Goal: Transaction & Acquisition: Purchase product/service

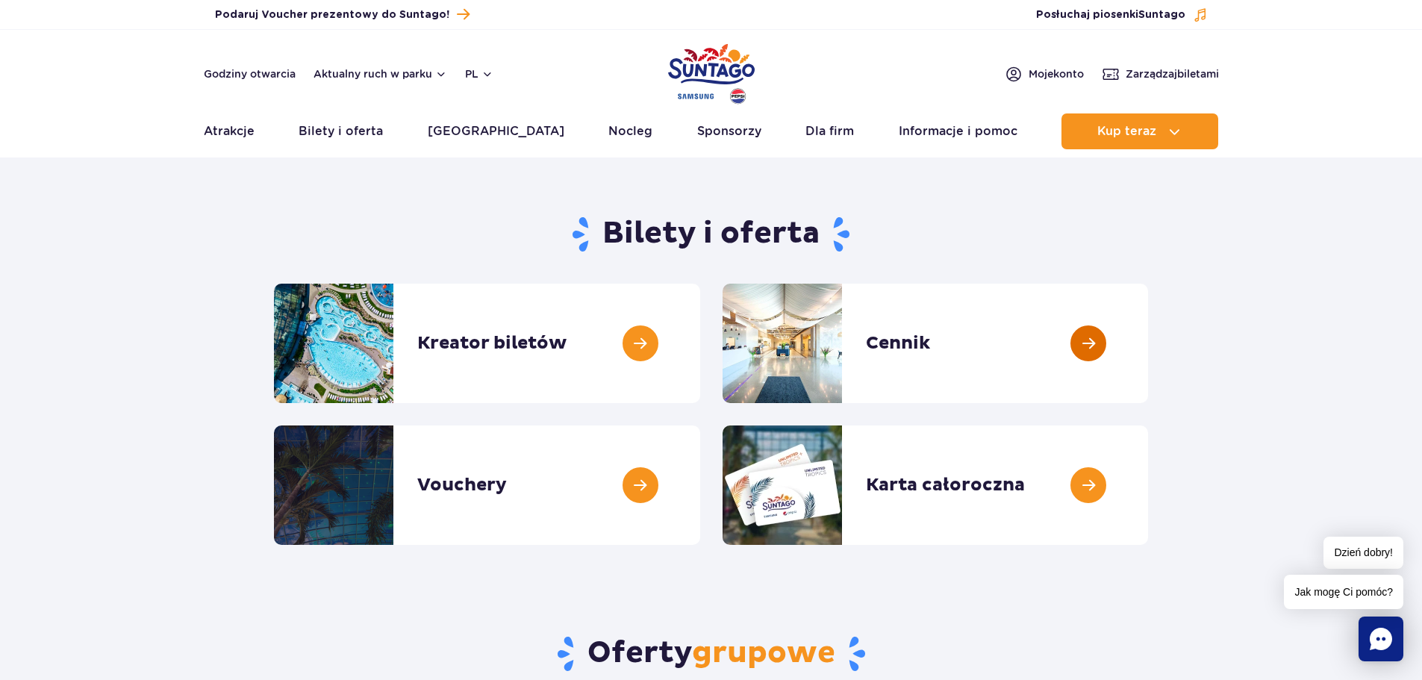
click at [1148, 340] on link at bounding box center [1148, 343] width 0 height 119
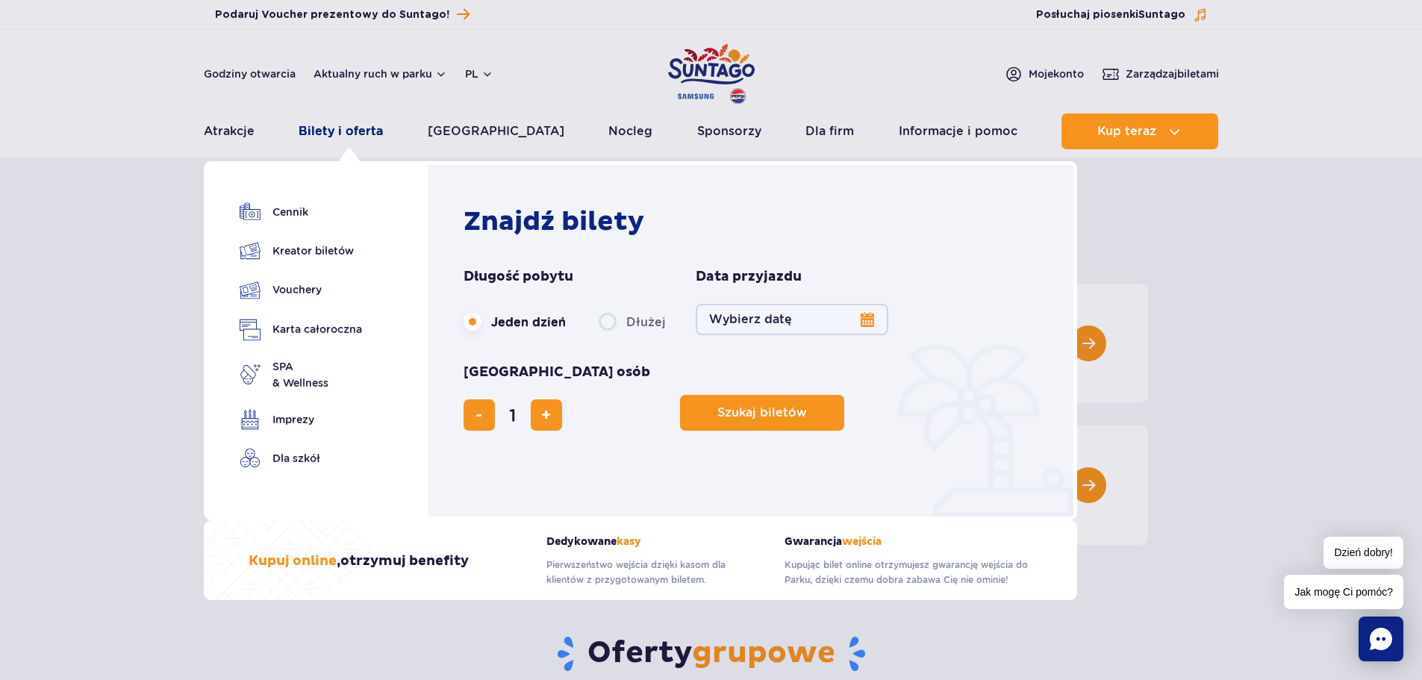
click at [348, 120] on link "Bilety i oferta" at bounding box center [341, 131] width 84 height 36
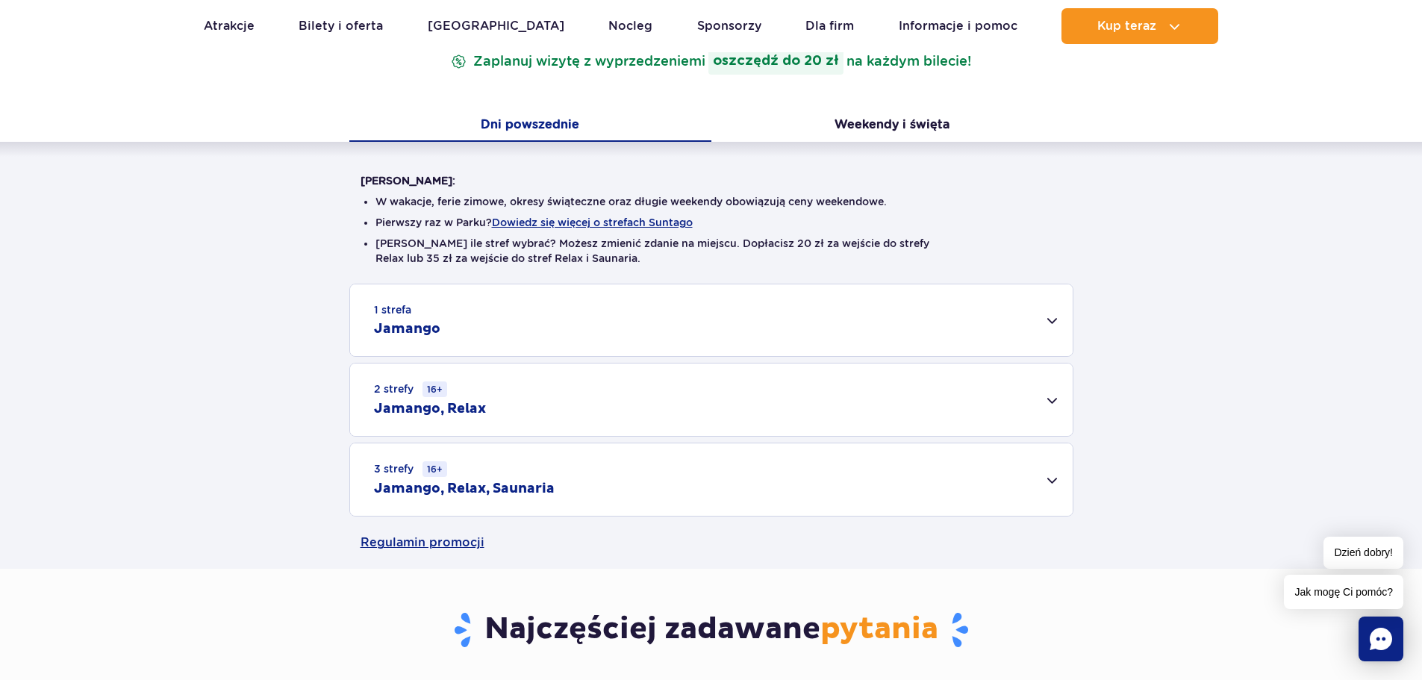
scroll to position [299, 0]
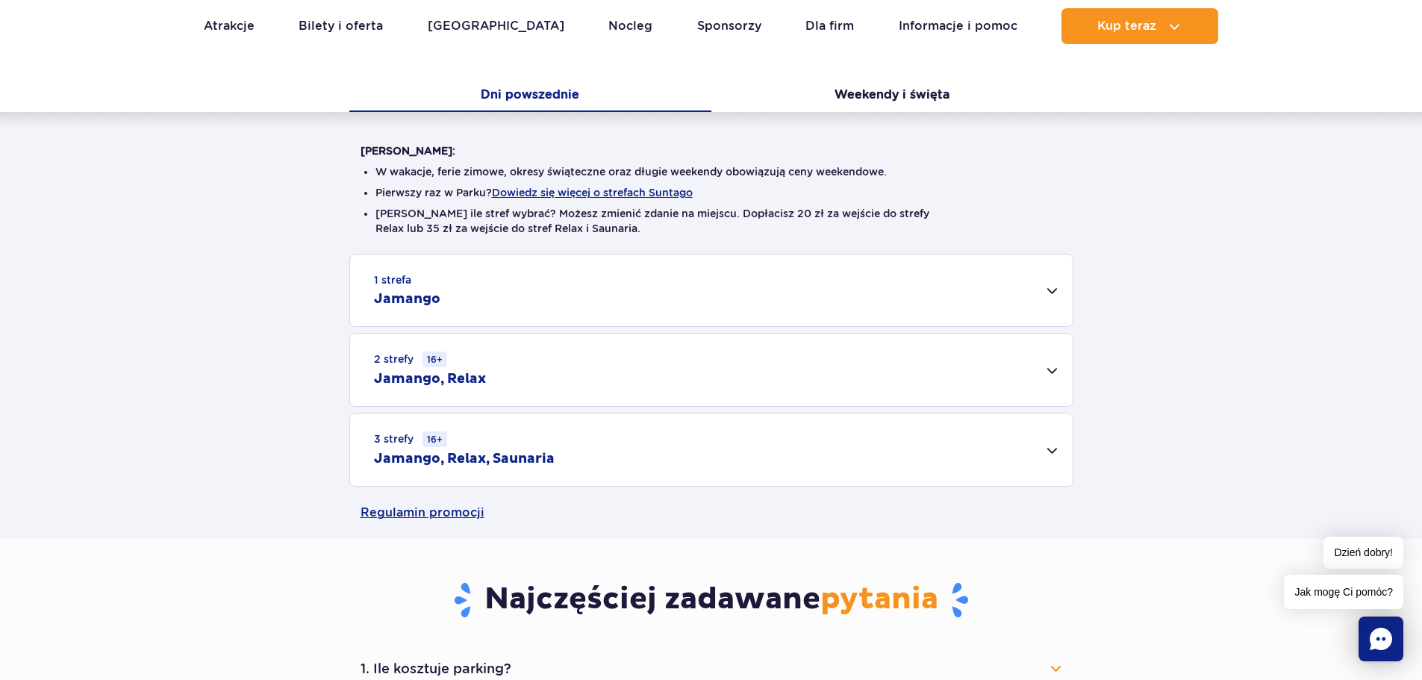
click at [493, 453] on h2 "Jamango, Relax, Saunaria" at bounding box center [464, 459] width 181 height 18
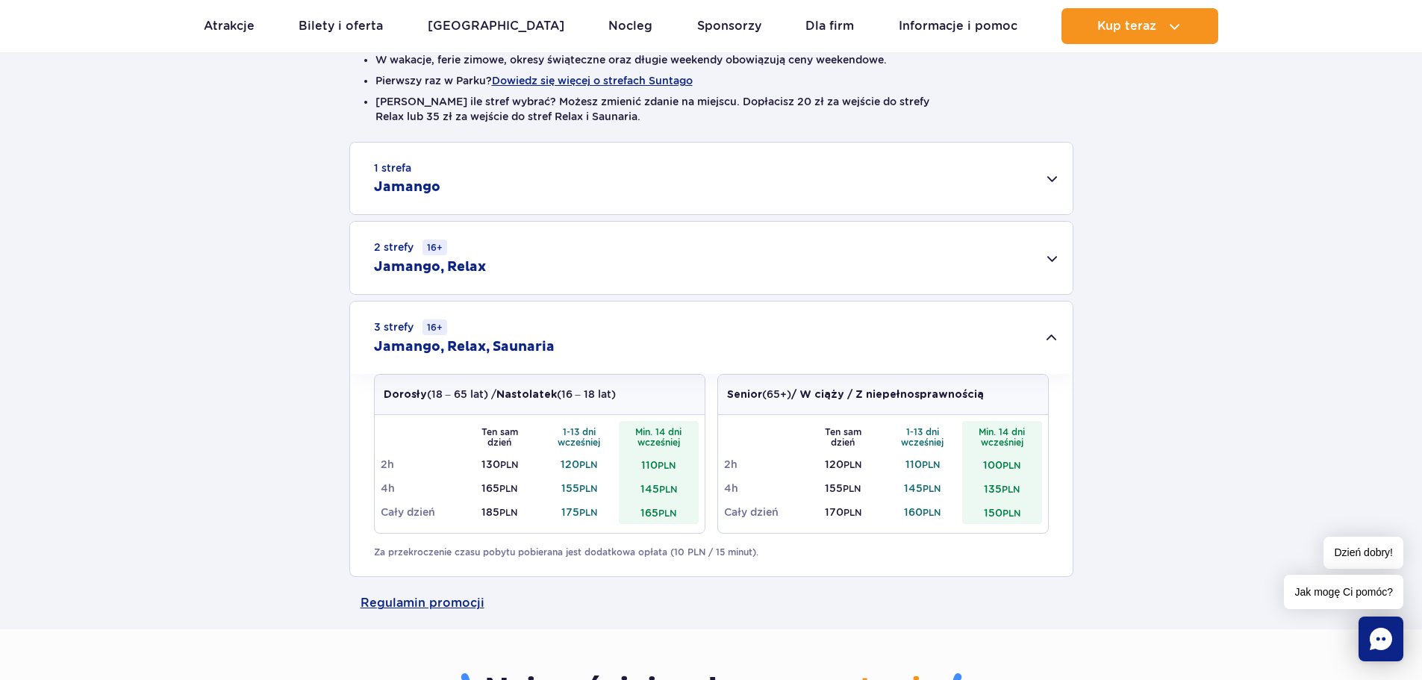
scroll to position [448, 0]
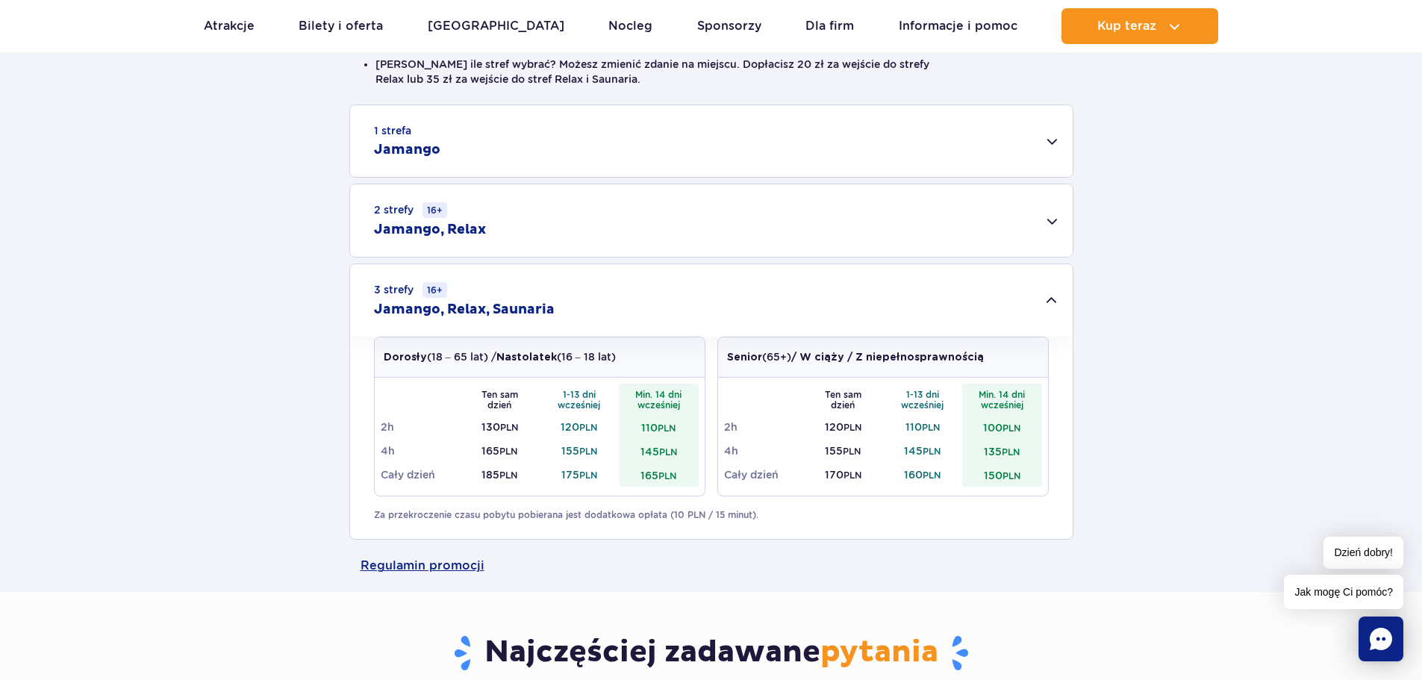
click at [511, 308] on h2 "Jamango, Relax, Saunaria" at bounding box center [464, 310] width 181 height 18
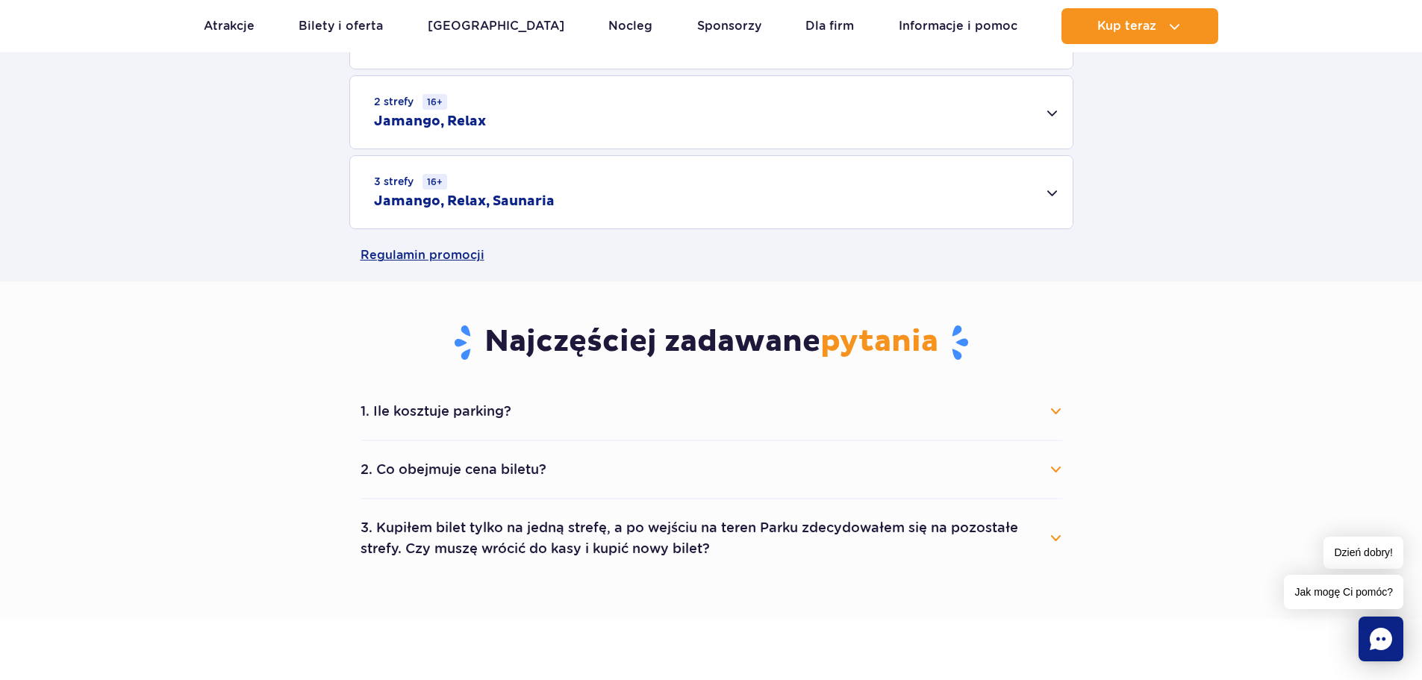
scroll to position [672, 0]
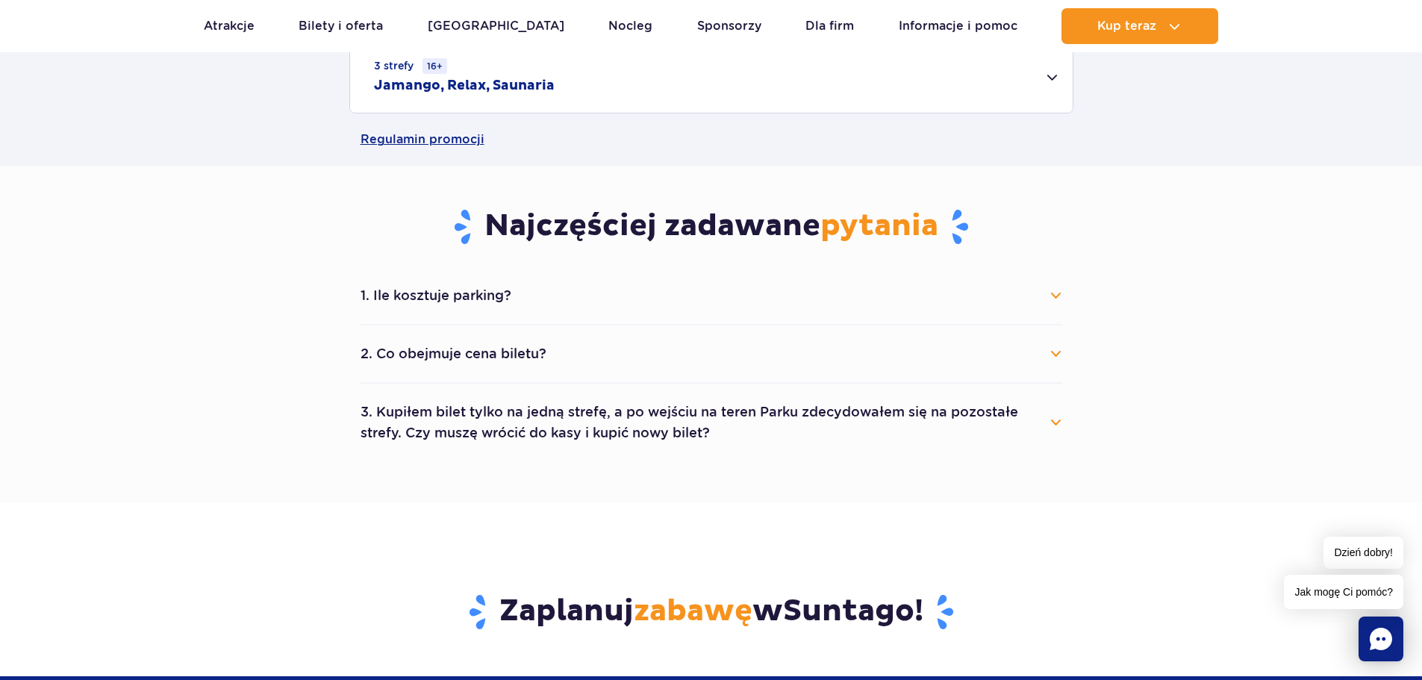
click at [480, 295] on button "1. Ile kosztuje parking?" at bounding box center [711, 295] width 702 height 33
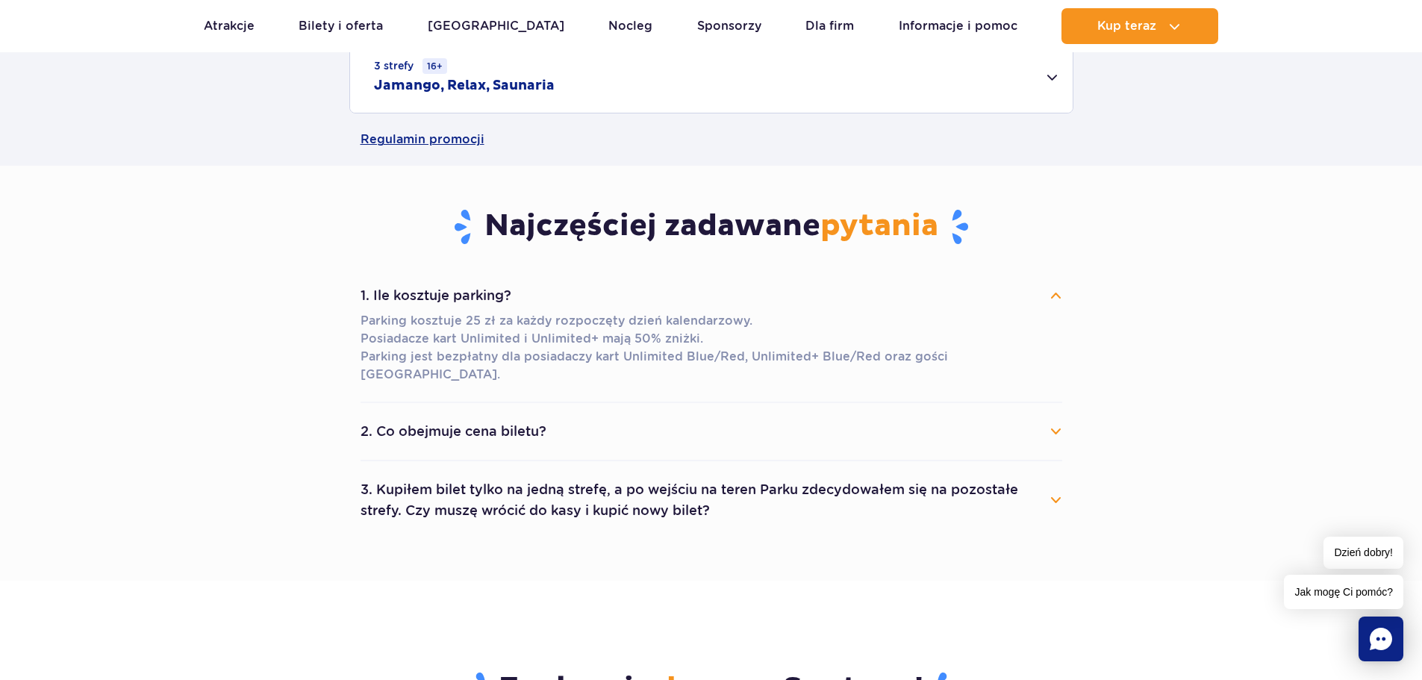
click at [524, 415] on button "2. Co obejmuje cena biletu?" at bounding box center [711, 431] width 702 height 33
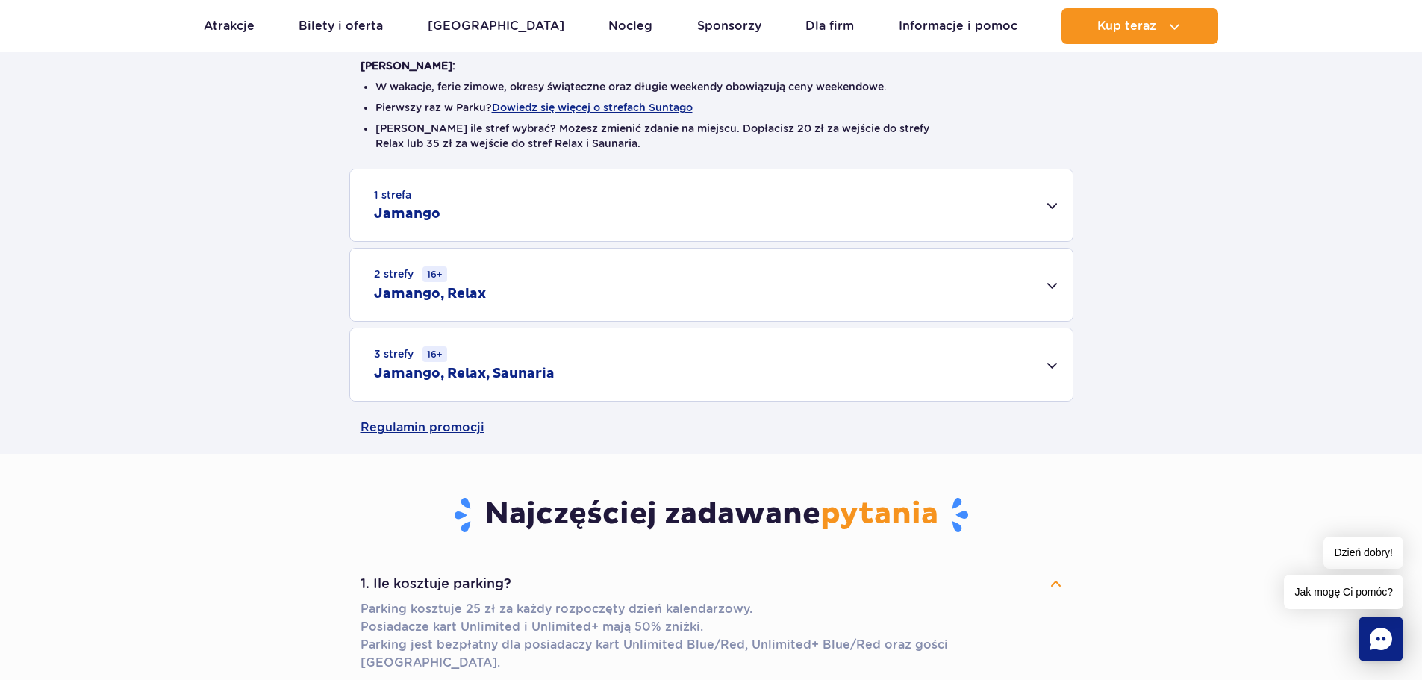
scroll to position [373, 0]
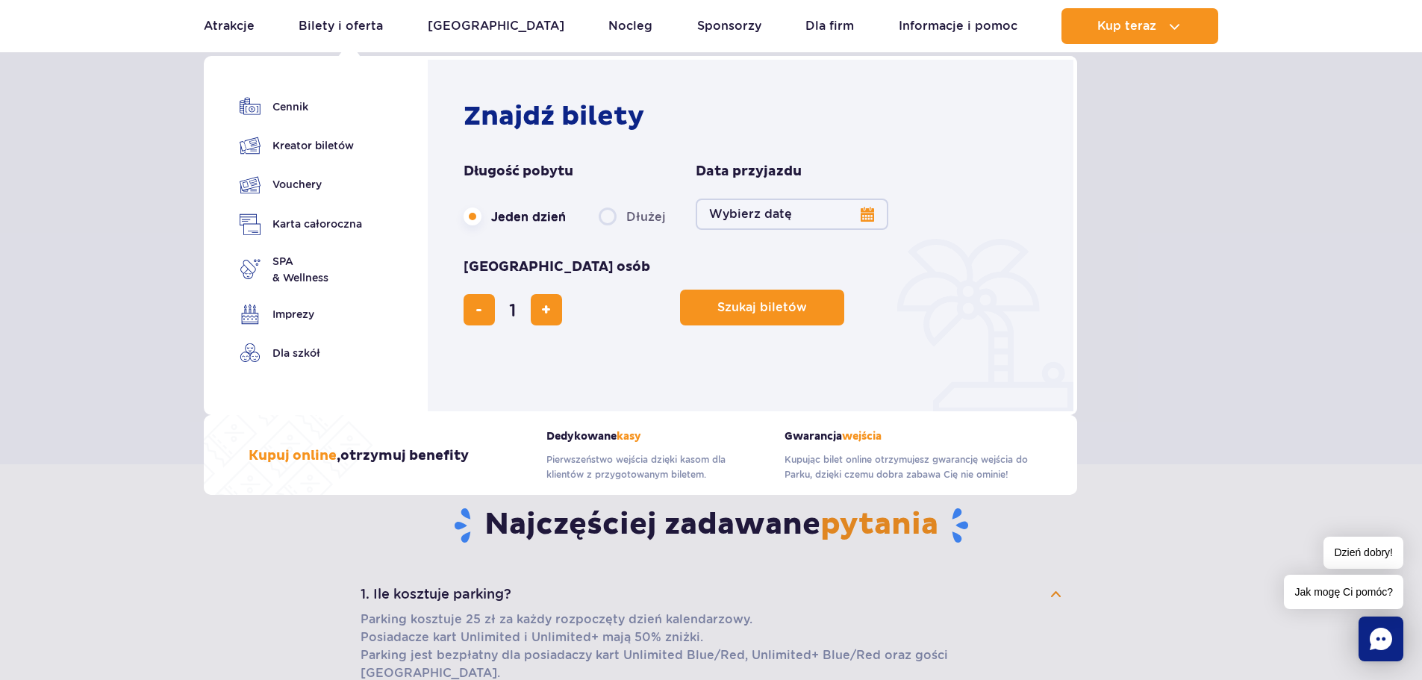
click at [795, 215] on button "Wybierz datę" at bounding box center [792, 214] width 193 height 31
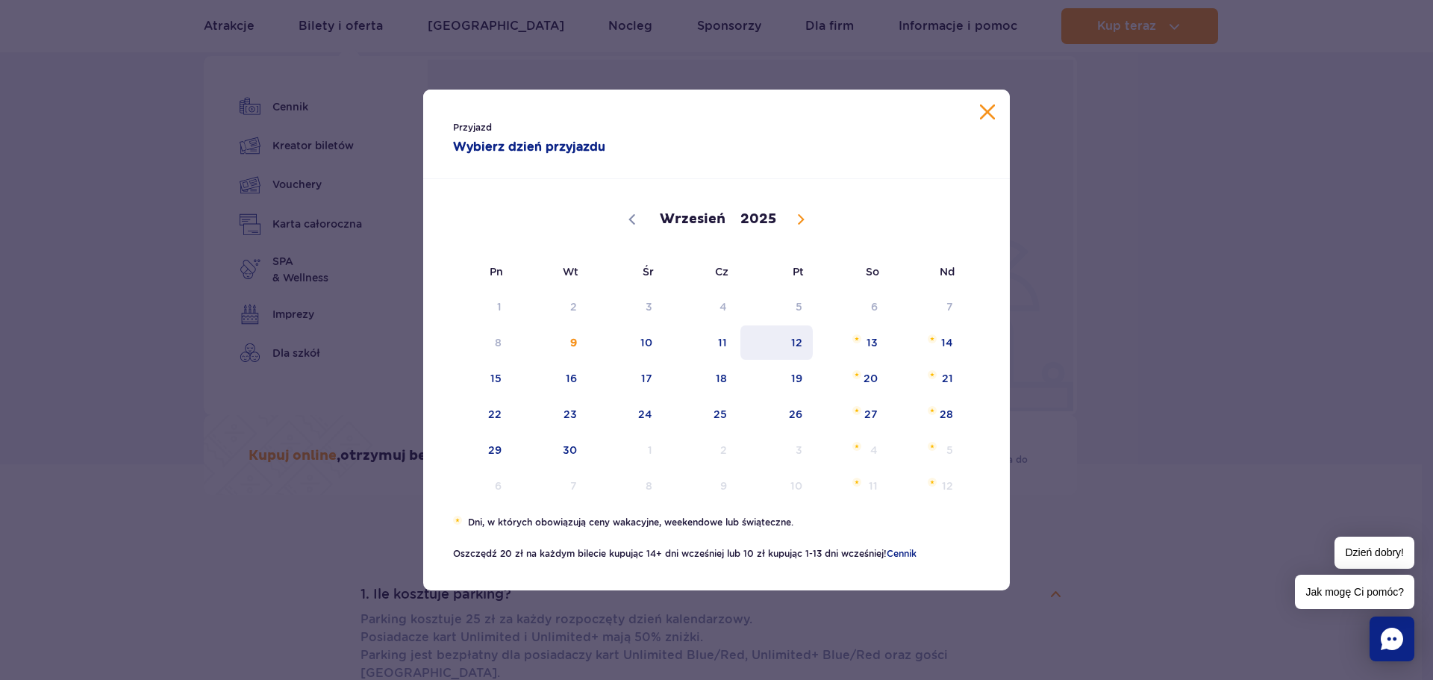
click at [802, 334] on span "12" at bounding box center [776, 342] width 75 height 34
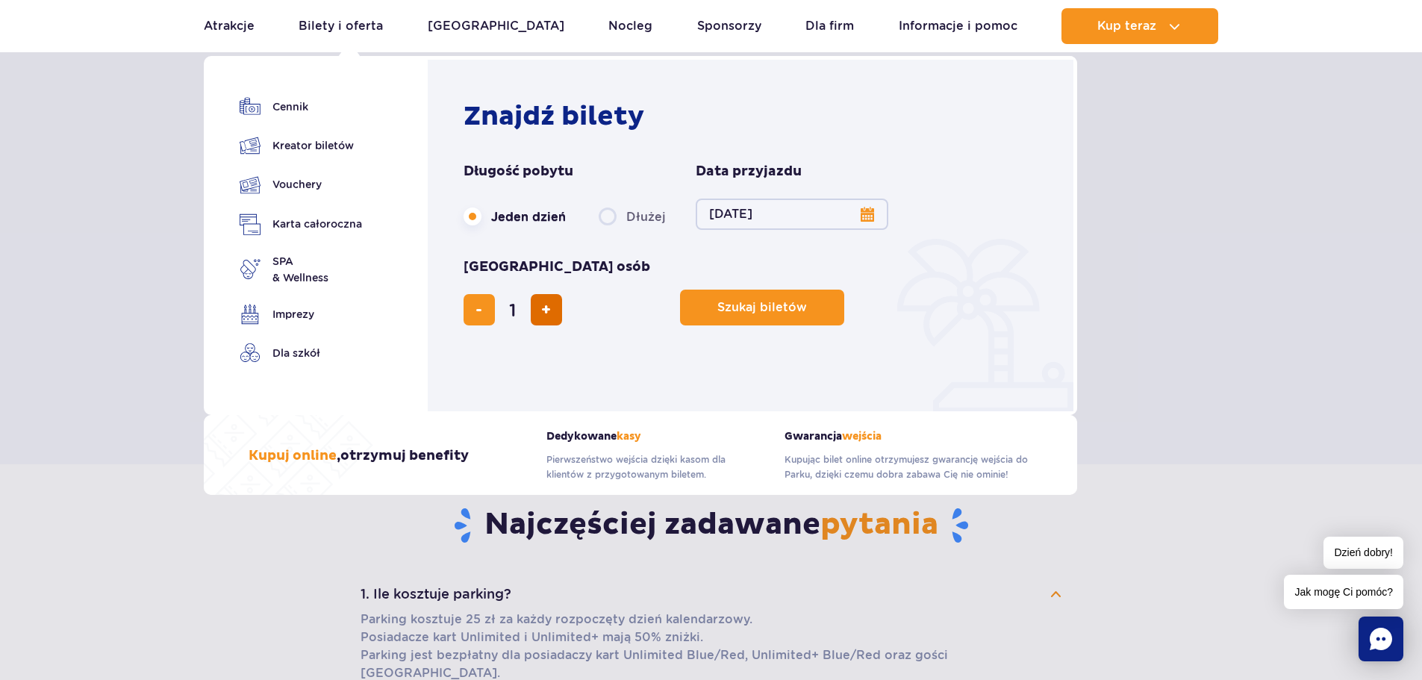
click at [551, 310] on span "dodaj bilet" at bounding box center [546, 310] width 10 height 0
type input "2"
drag, startPoint x: 572, startPoint y: 270, endPoint x: 584, endPoint y: 266, distance: 13.2
click at [711, 301] on span "Szukaj biletów" at bounding box center [756, 307] width 90 height 13
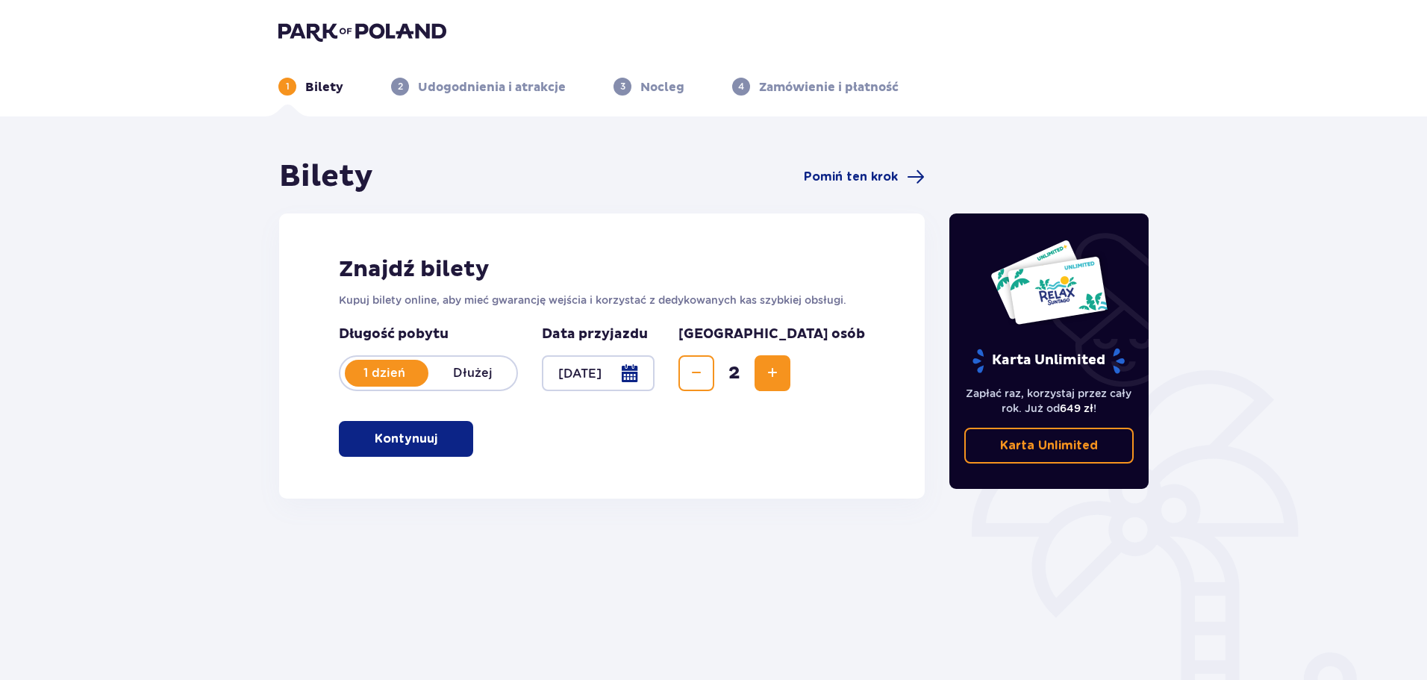
click at [394, 434] on p "Kontynuuj" at bounding box center [406, 439] width 63 height 16
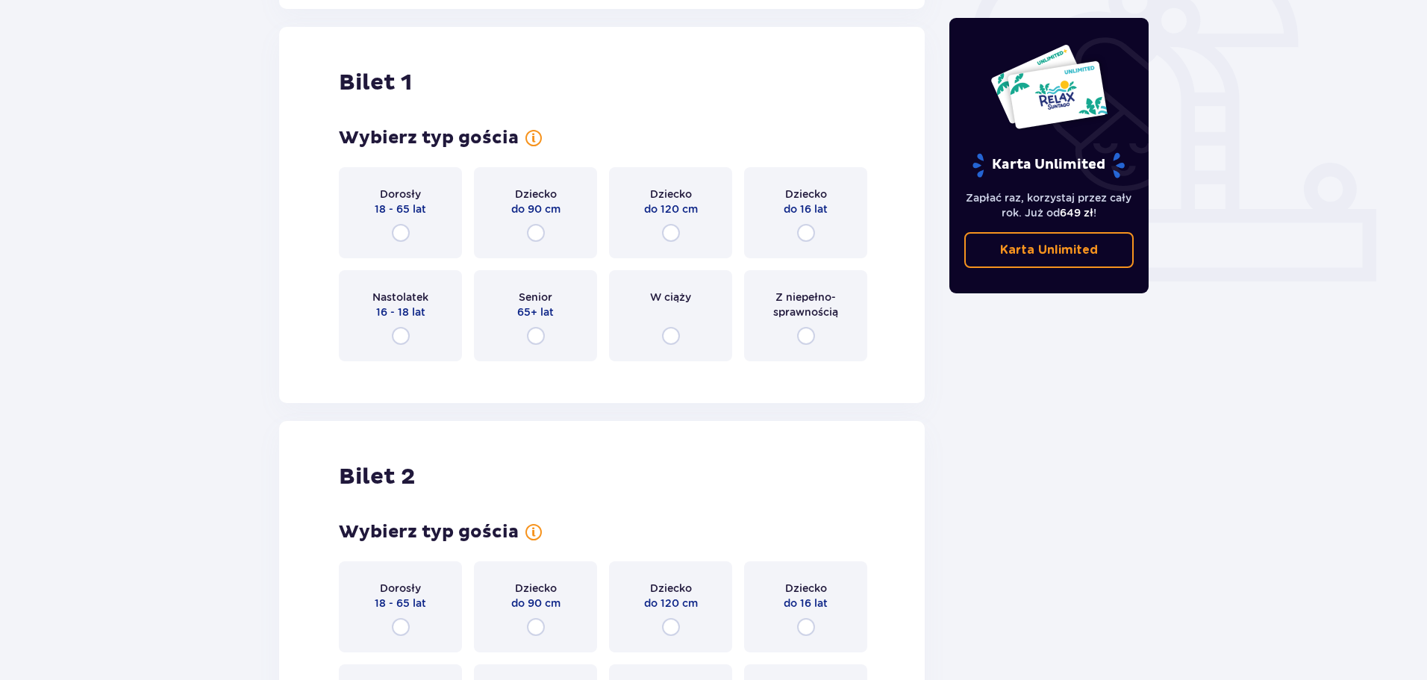
scroll to position [499, 0]
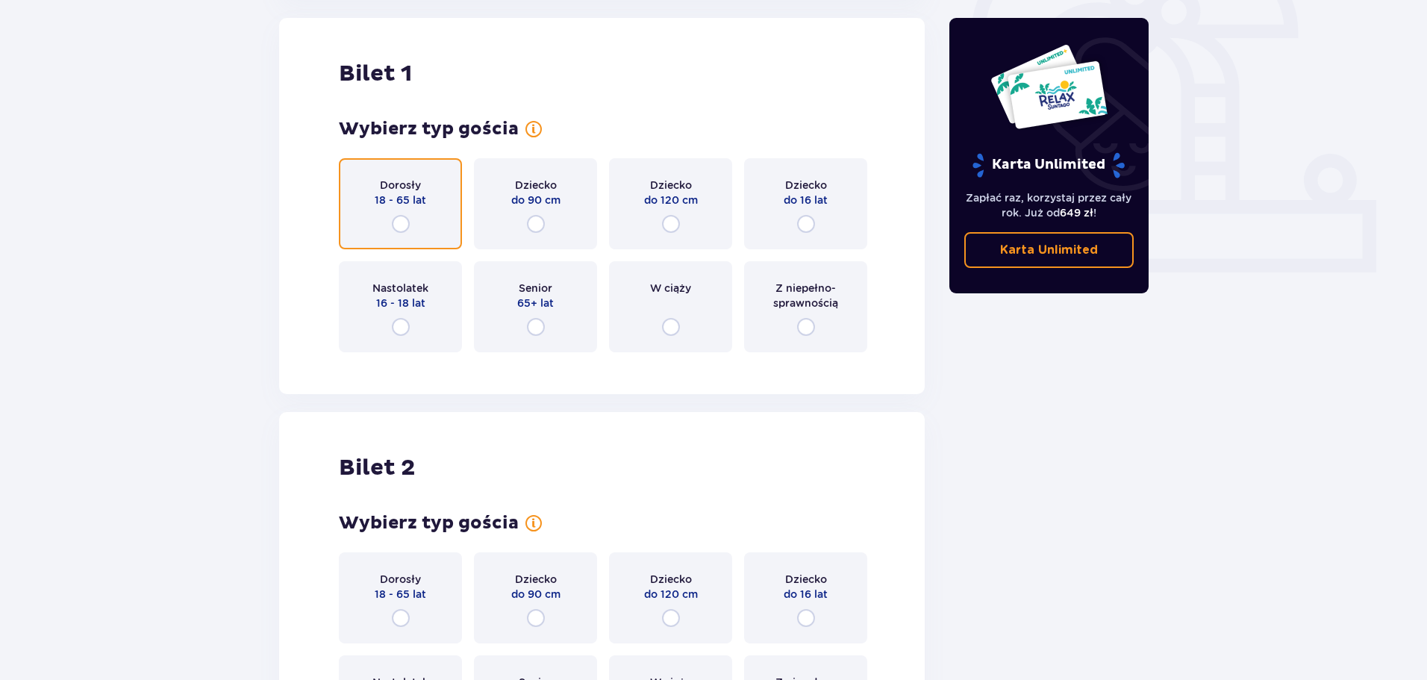
click at [399, 220] on input "radio" at bounding box center [401, 224] width 18 height 18
radio input "true"
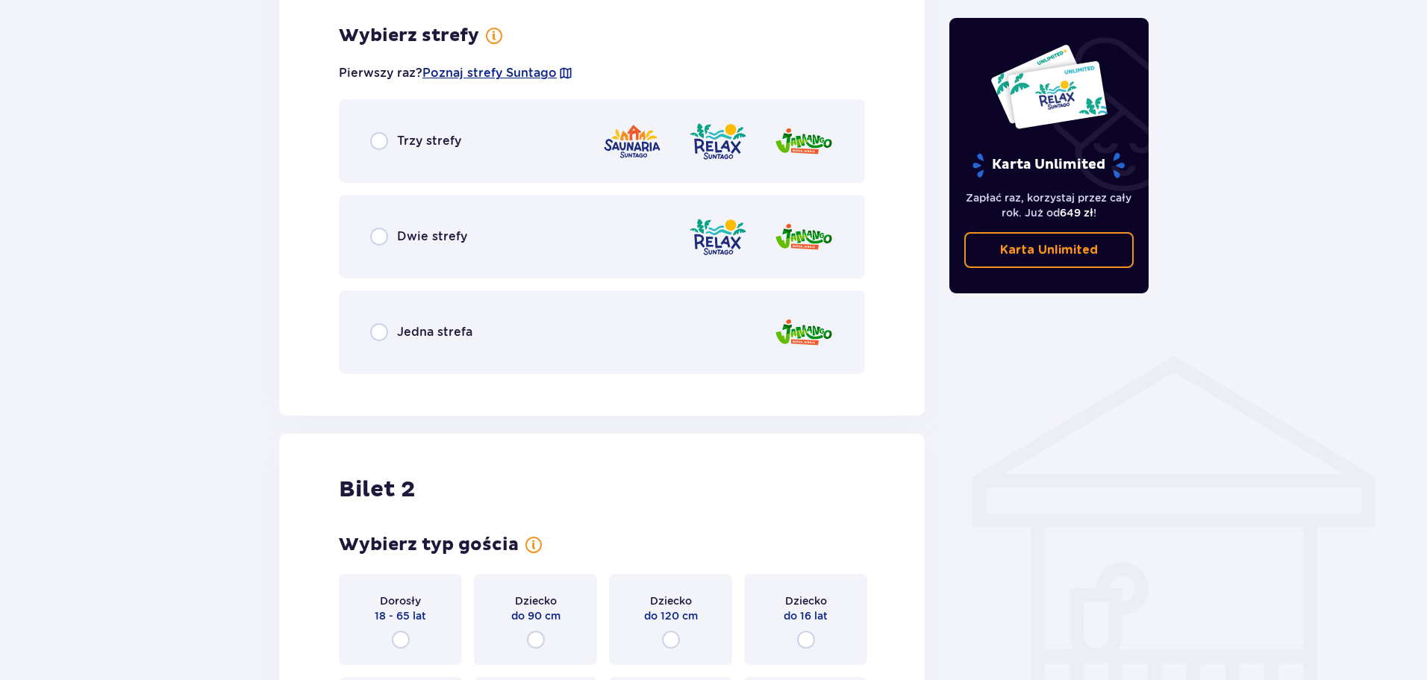
scroll to position [863, 0]
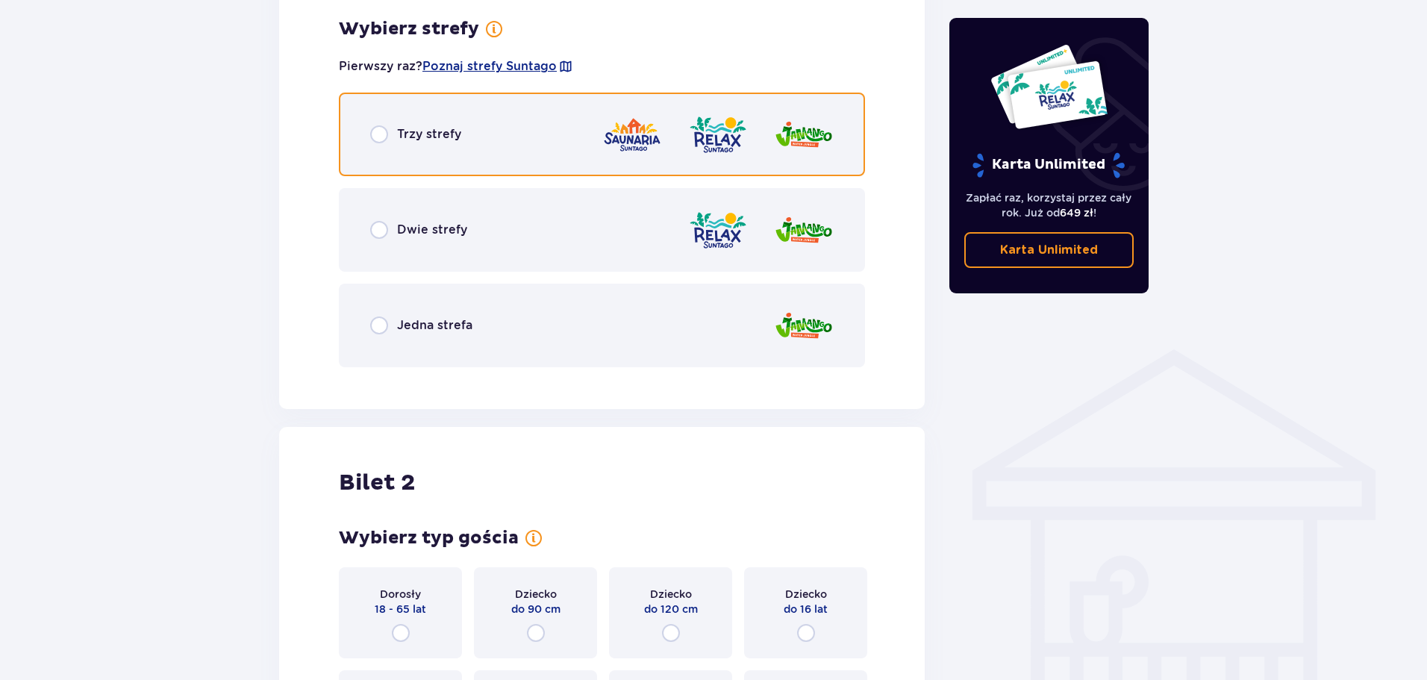
click at [382, 134] on input "radio" at bounding box center [379, 134] width 18 height 18
radio input "true"
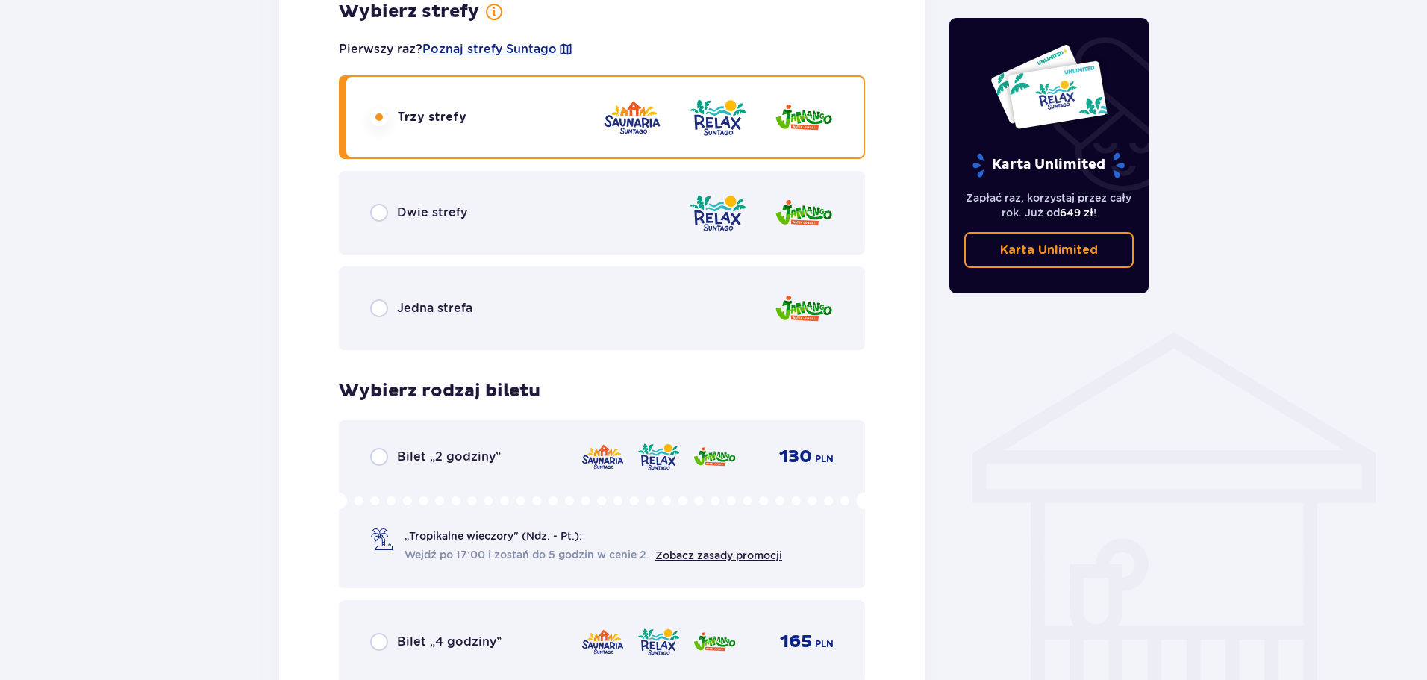
scroll to position [794, 0]
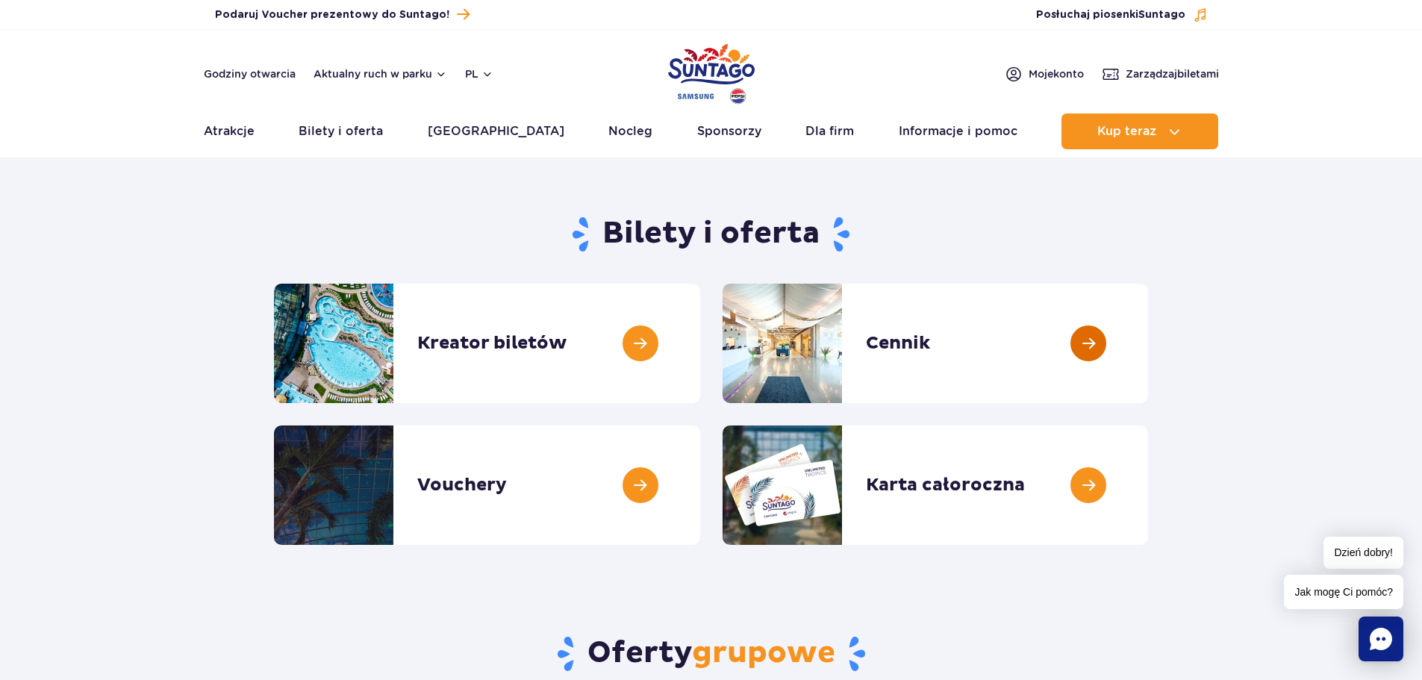
click at [1148, 335] on link at bounding box center [1148, 343] width 0 height 119
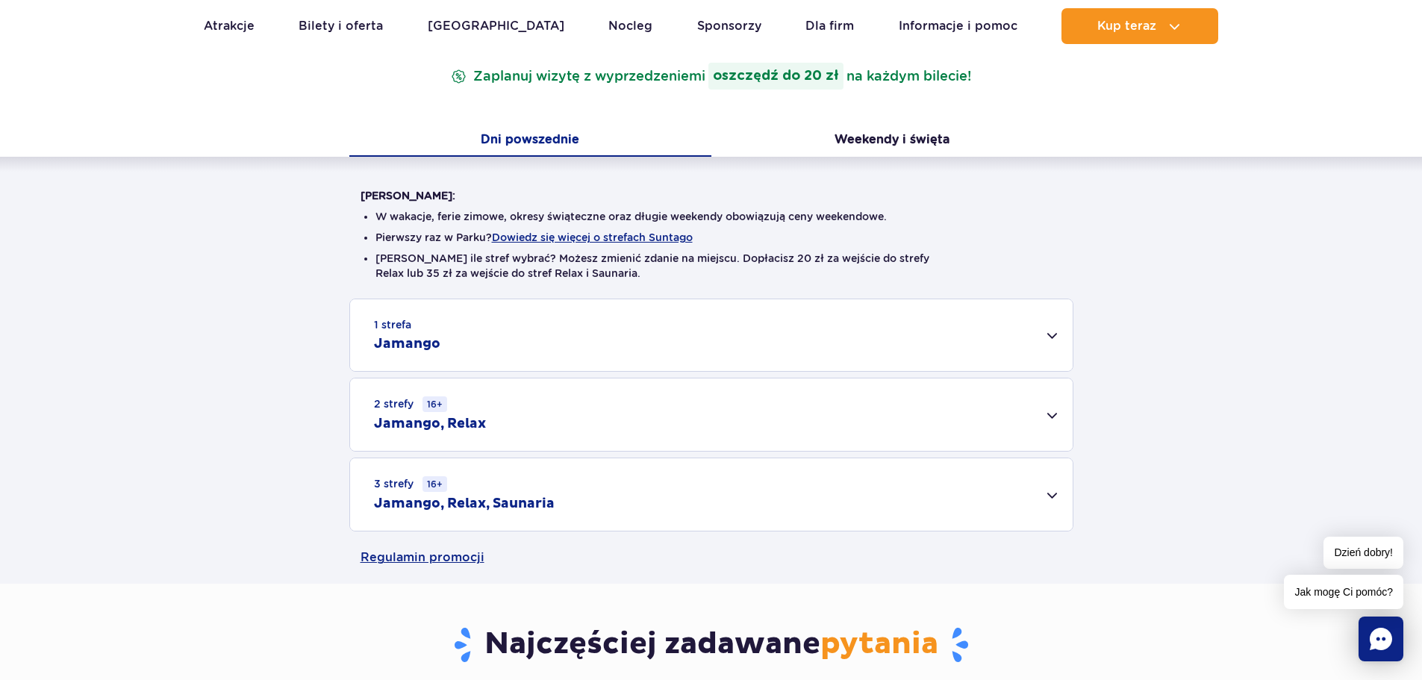
scroll to position [299, 0]
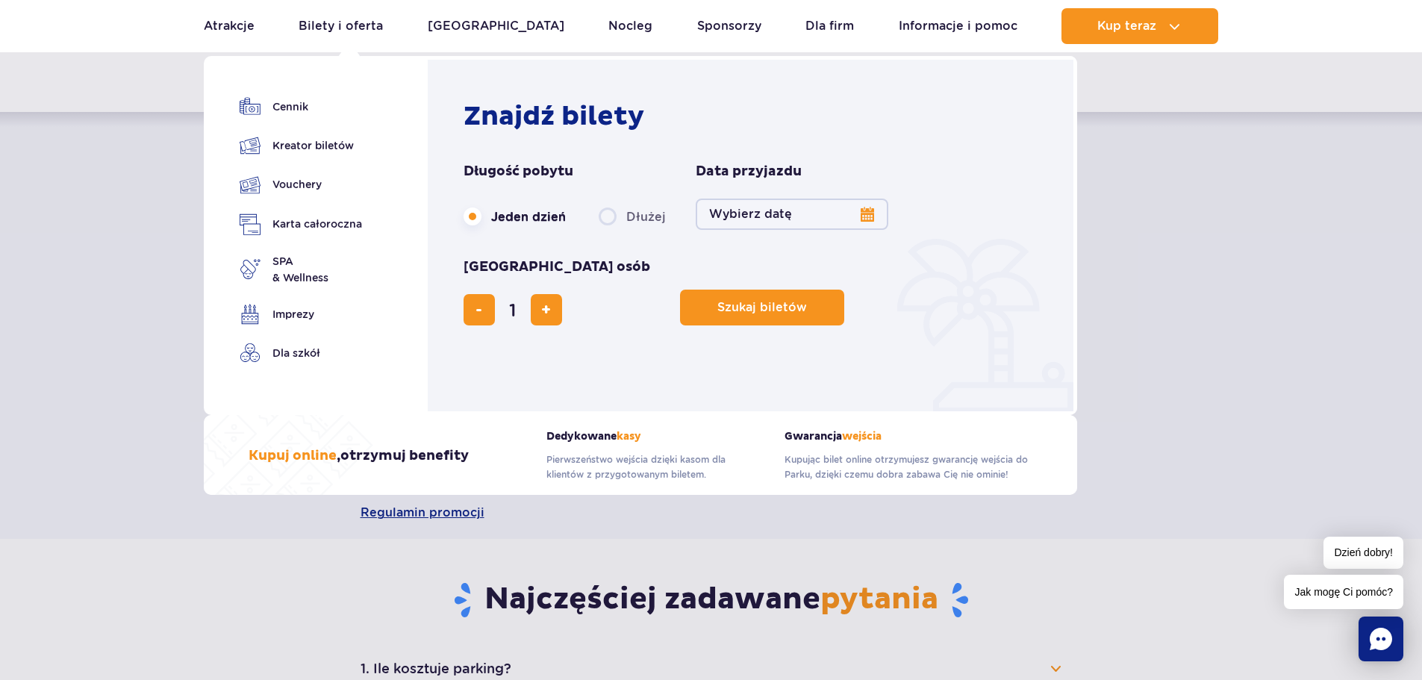
click at [867, 212] on button "Wybierz datę" at bounding box center [792, 214] width 193 height 31
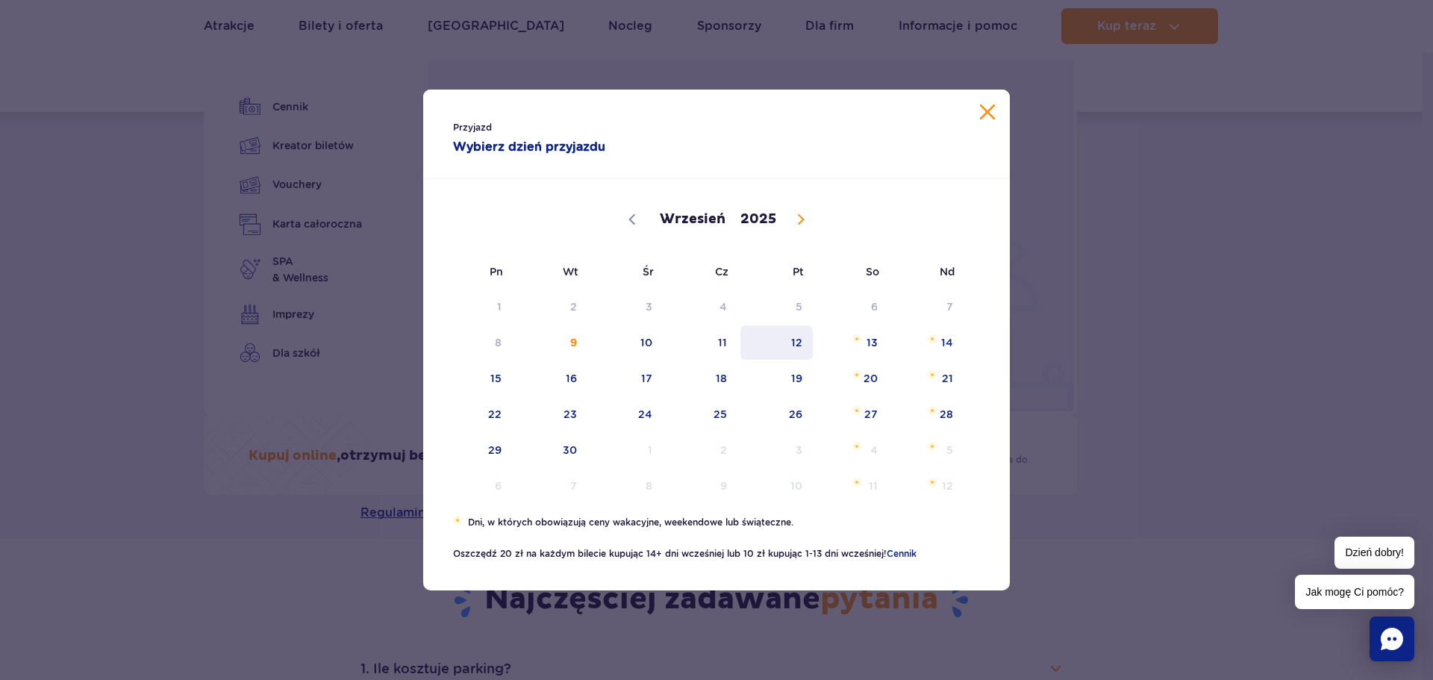
click at [795, 337] on span "12" at bounding box center [776, 342] width 75 height 34
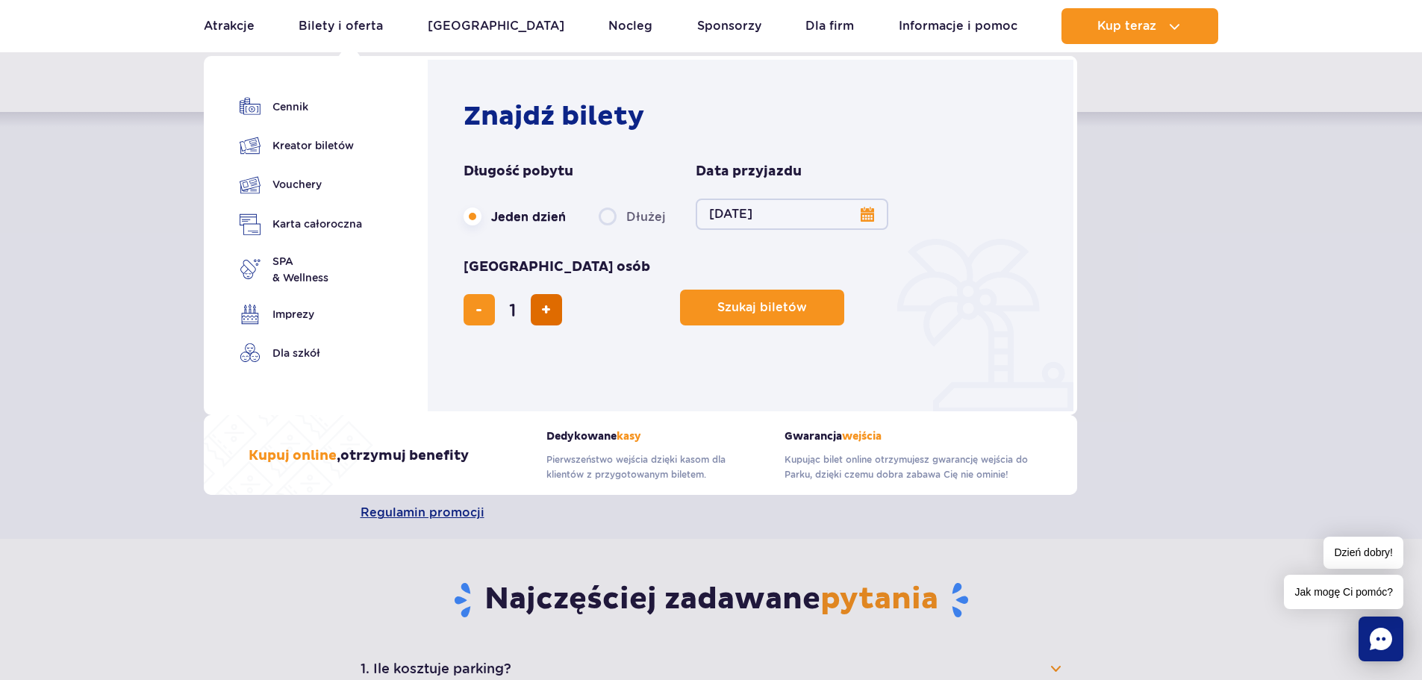
click at [562, 294] on button "dodaj bilet" at bounding box center [546, 309] width 31 height 31
type input "2"
click at [711, 301] on span "Szukaj biletów" at bounding box center [756, 307] width 90 height 13
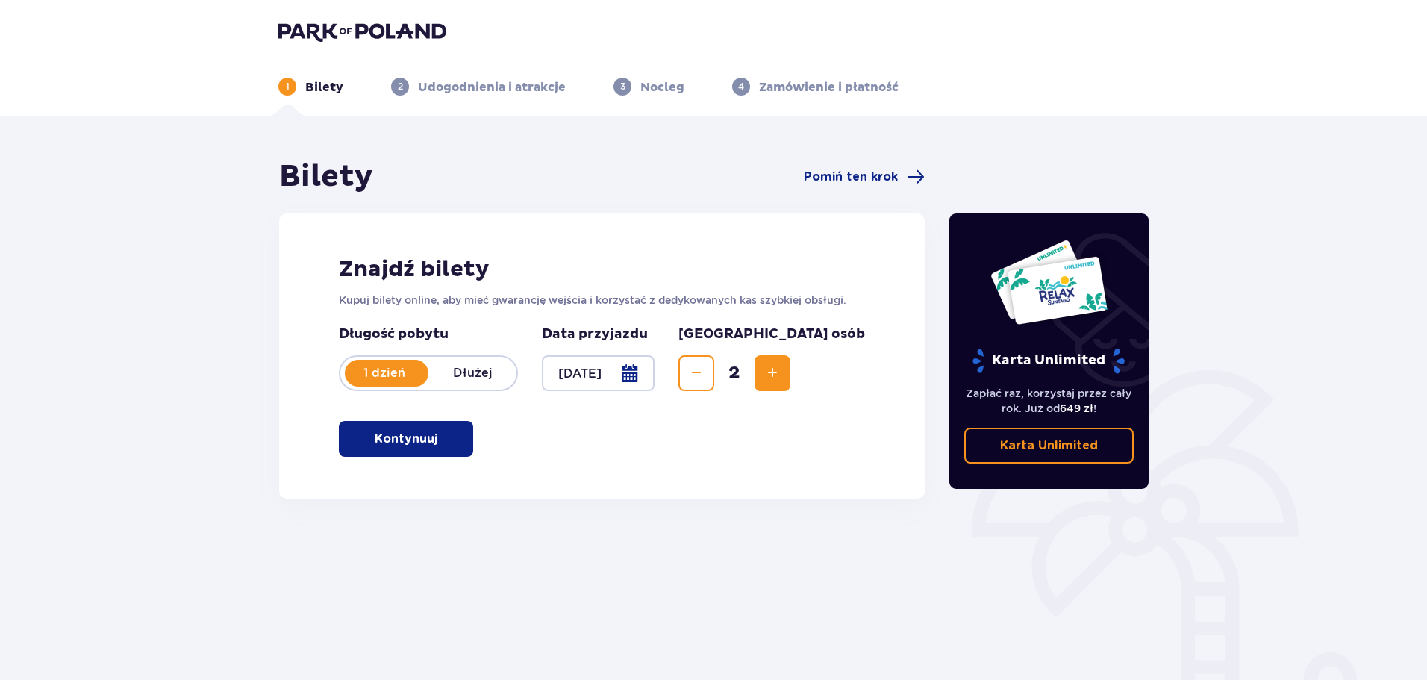
click at [403, 431] on p "Kontynuuj" at bounding box center [406, 439] width 63 height 16
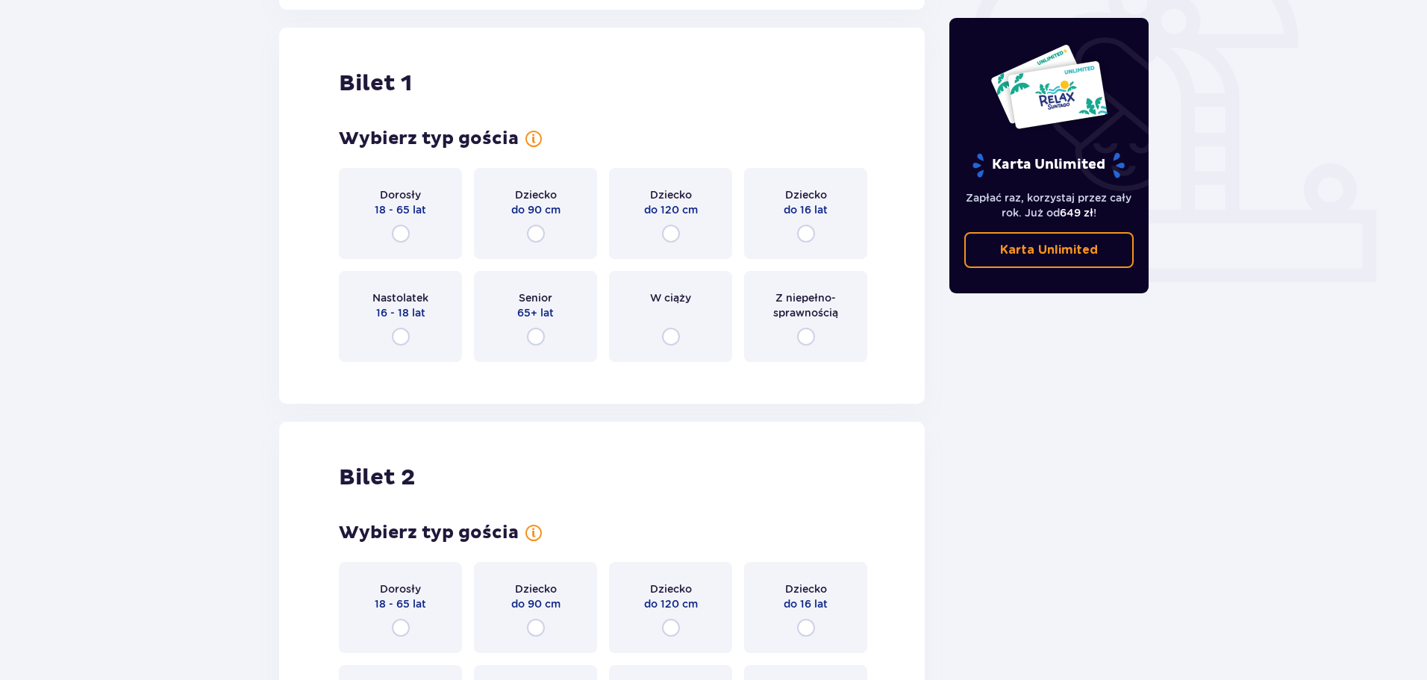
scroll to position [499, 0]
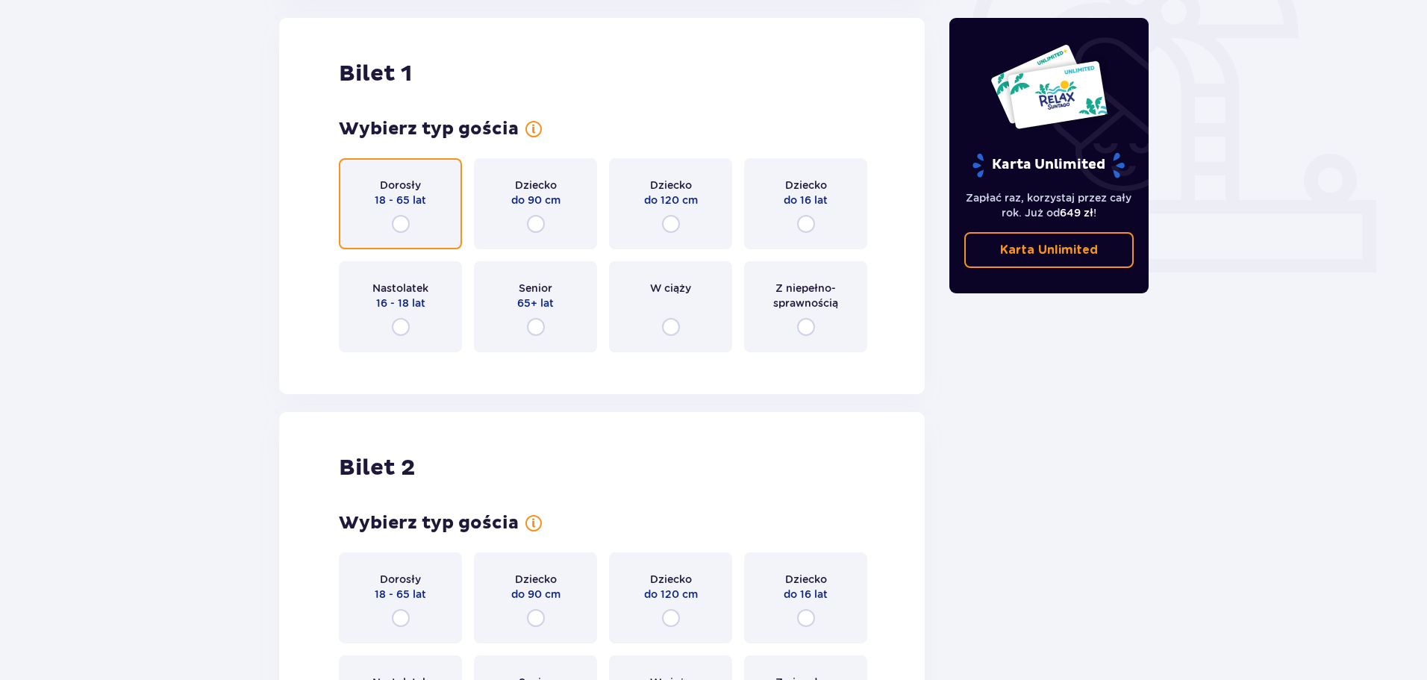
click at [395, 219] on input "radio" at bounding box center [401, 224] width 18 height 18
radio input "true"
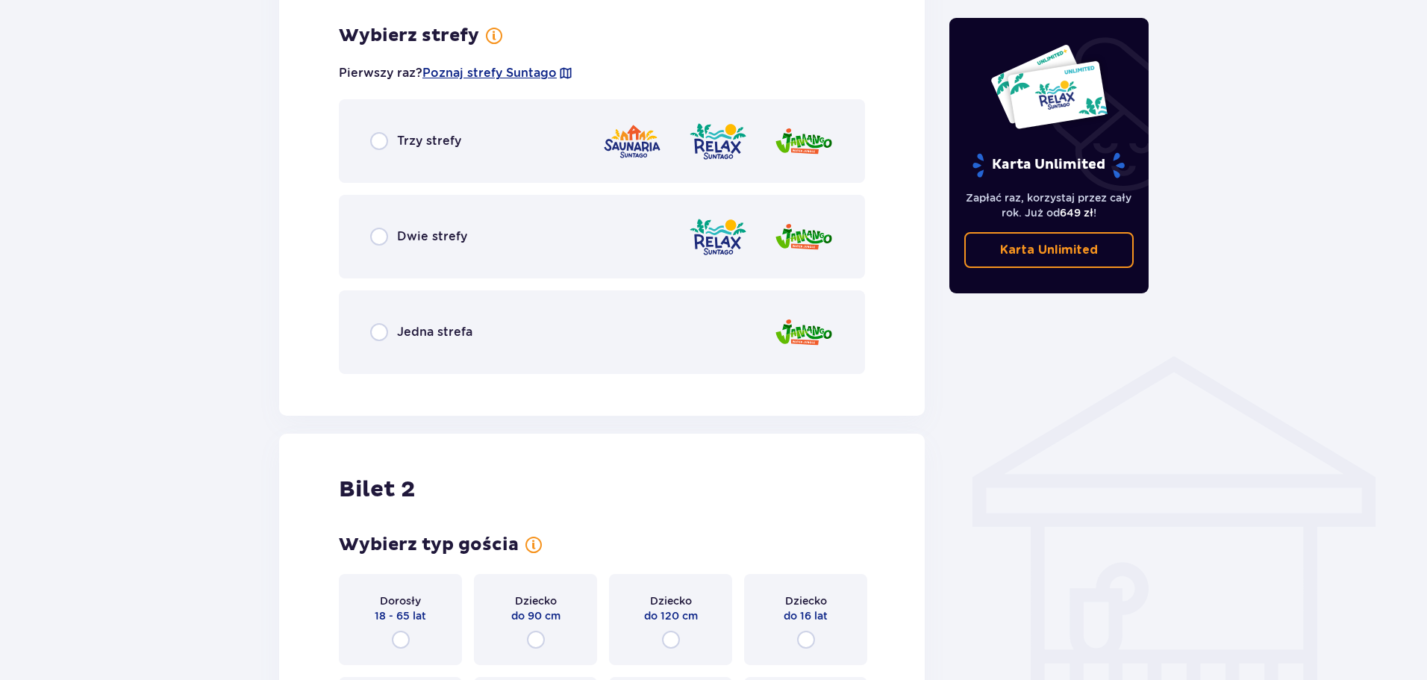
scroll to position [863, 0]
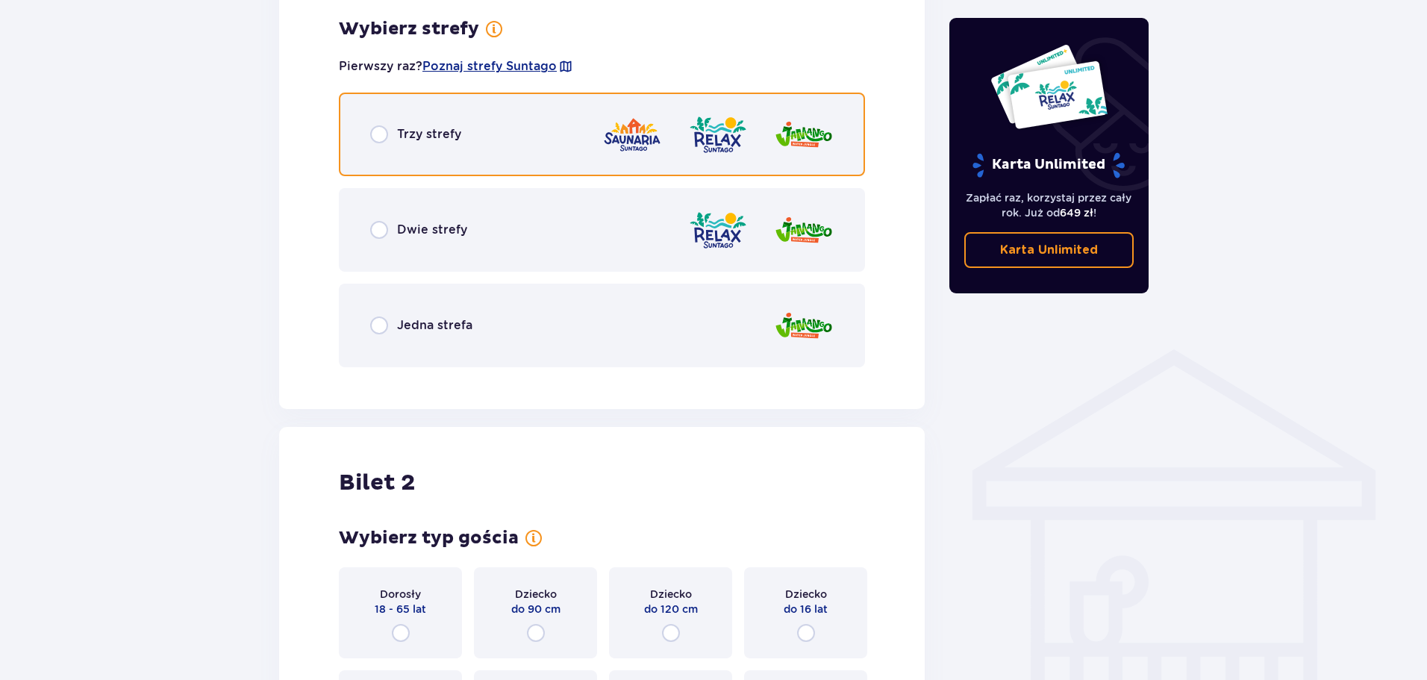
click at [375, 134] on input "radio" at bounding box center [379, 134] width 18 height 18
radio input "true"
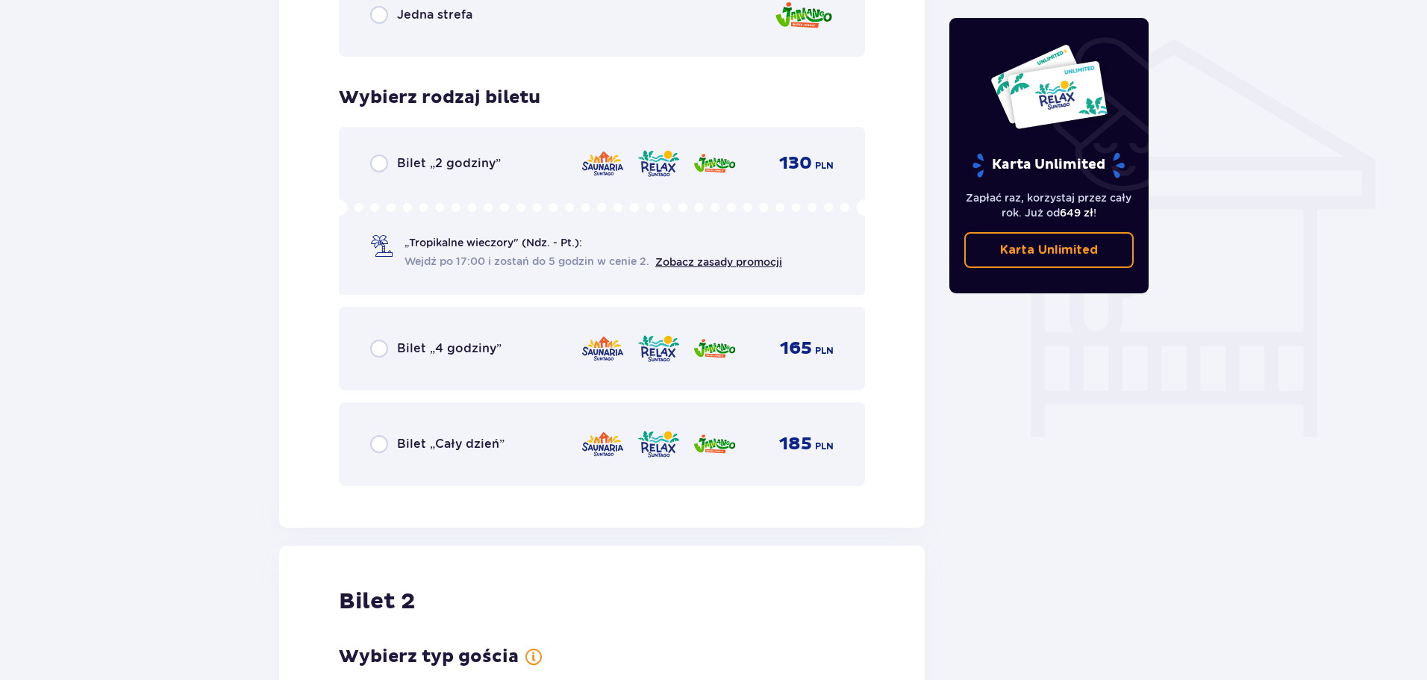
scroll to position [1242, 0]
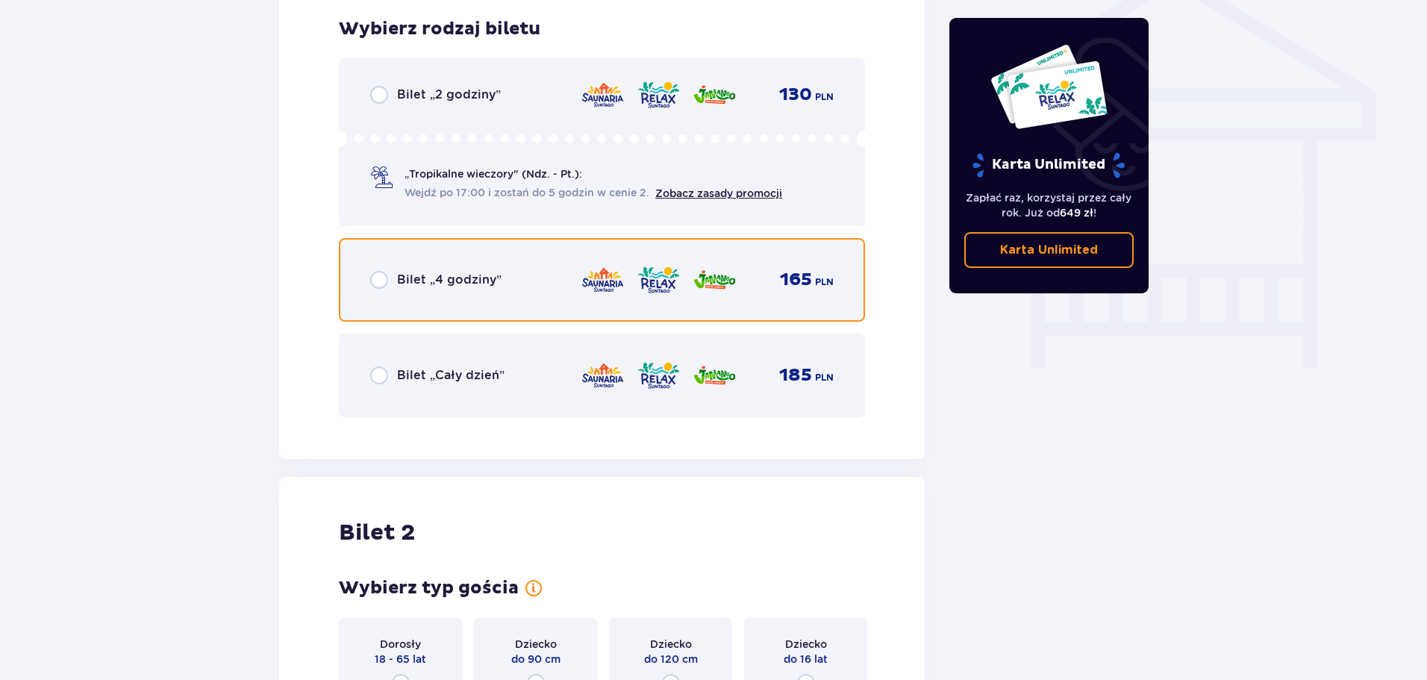
click at [370, 276] on input "radio" at bounding box center [379, 280] width 18 height 18
radio input "true"
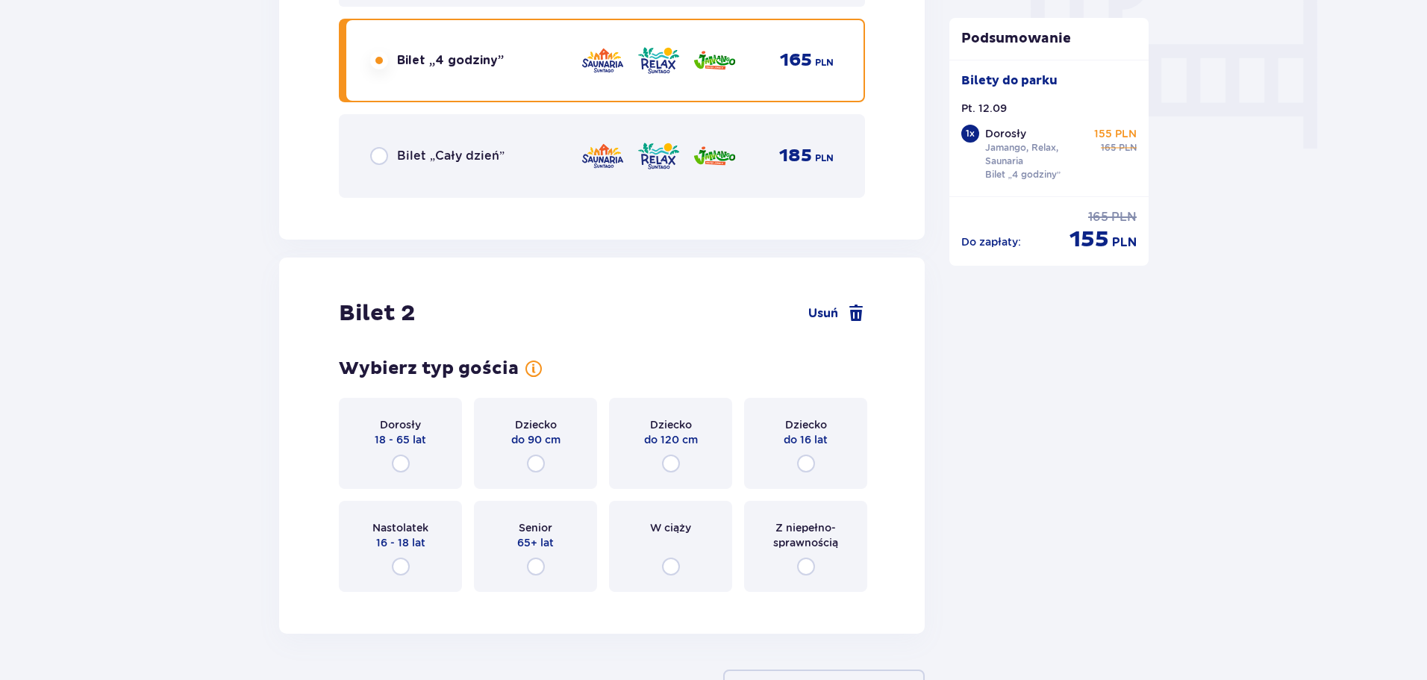
scroll to position [1576, 0]
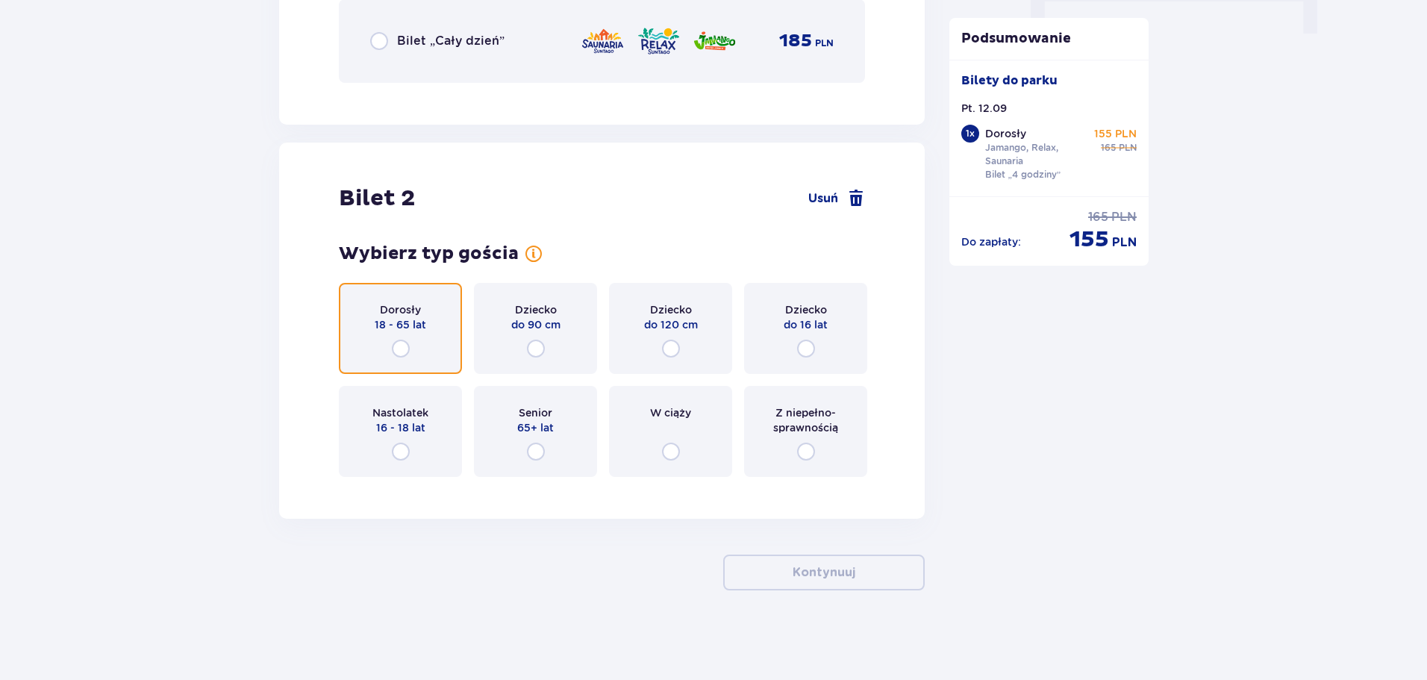
click at [393, 340] on input "radio" at bounding box center [401, 349] width 18 height 18
radio input "true"
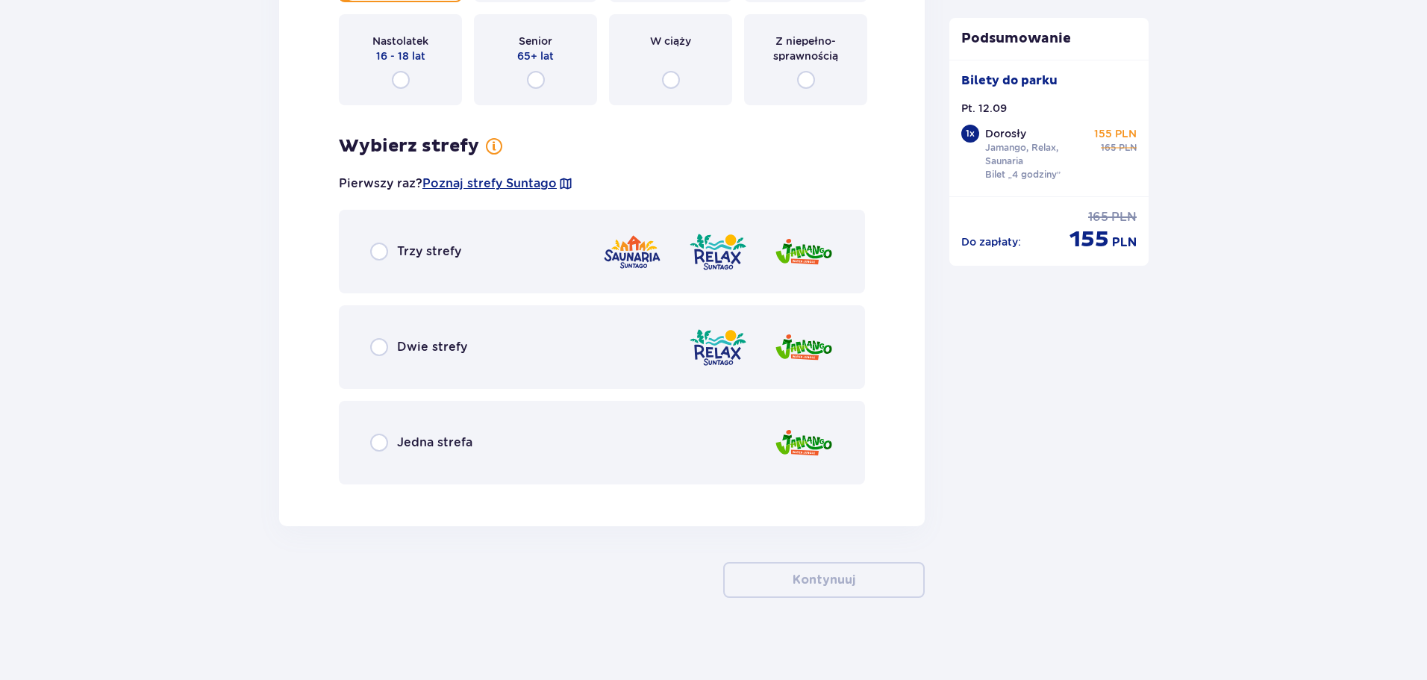
scroll to position [1955, 0]
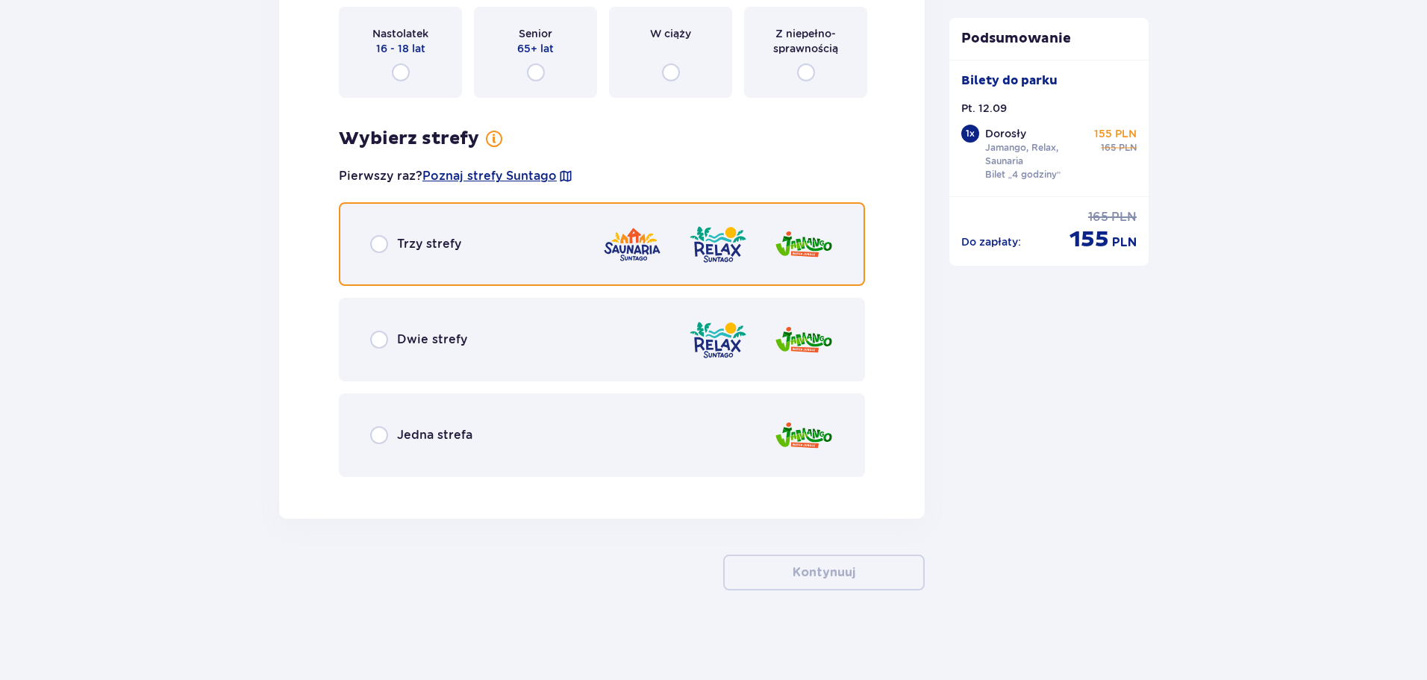
click at [379, 243] on input "radio" at bounding box center [379, 244] width 18 height 18
radio input "true"
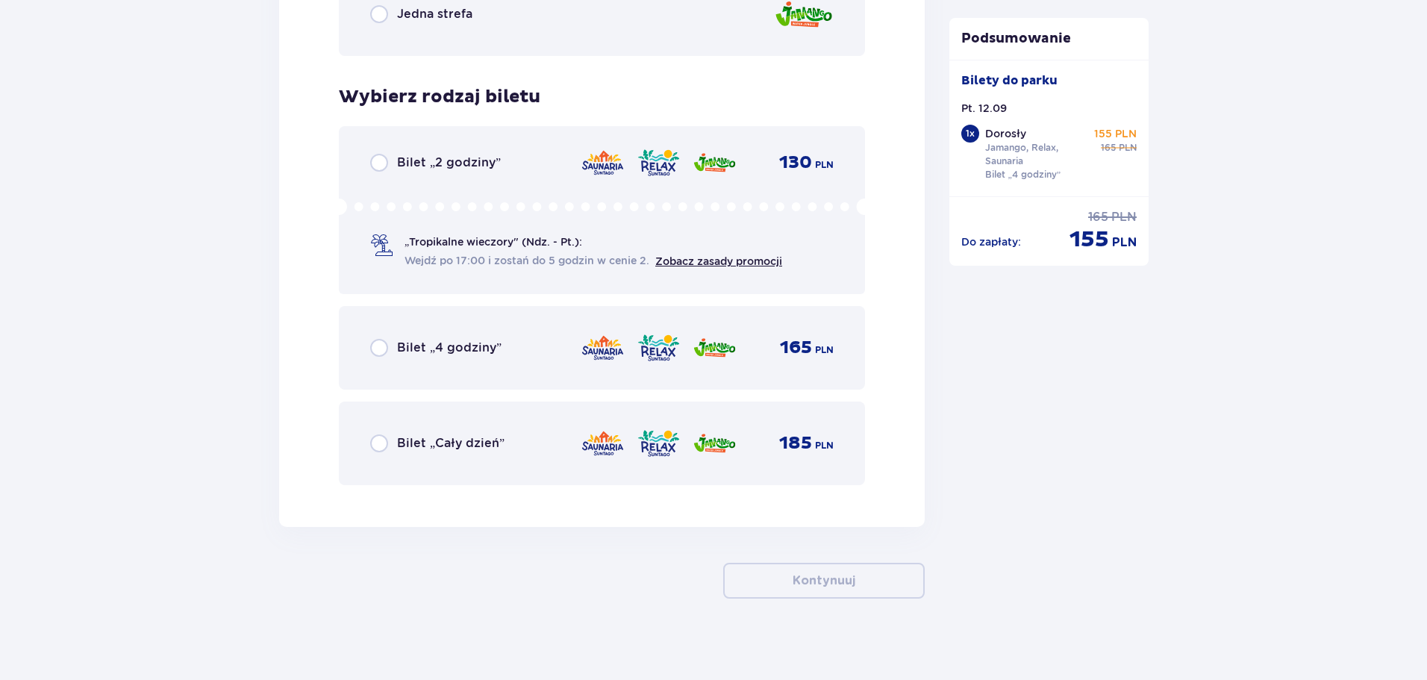
scroll to position [2385, 0]
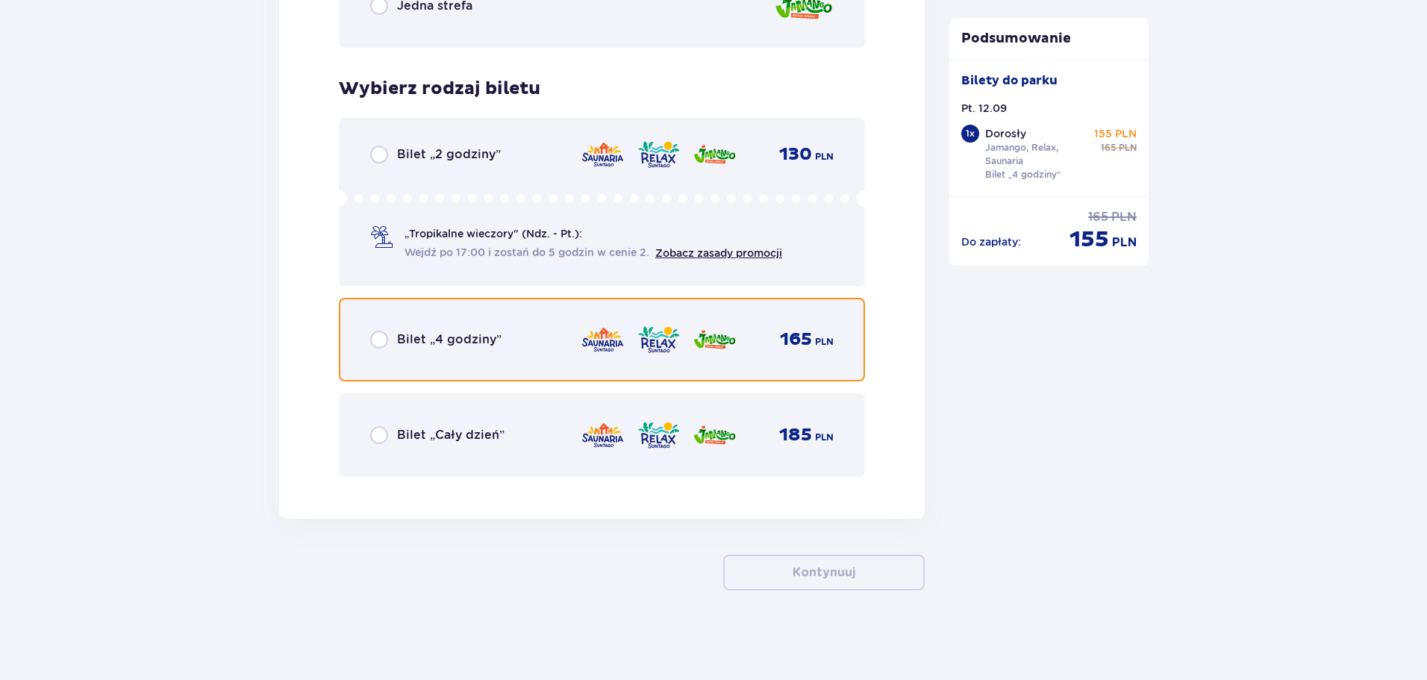
drag, startPoint x: 380, startPoint y: 340, endPoint x: 575, endPoint y: 443, distance: 220.7
click at [379, 341] on input "radio" at bounding box center [379, 340] width 18 height 18
radio input "true"
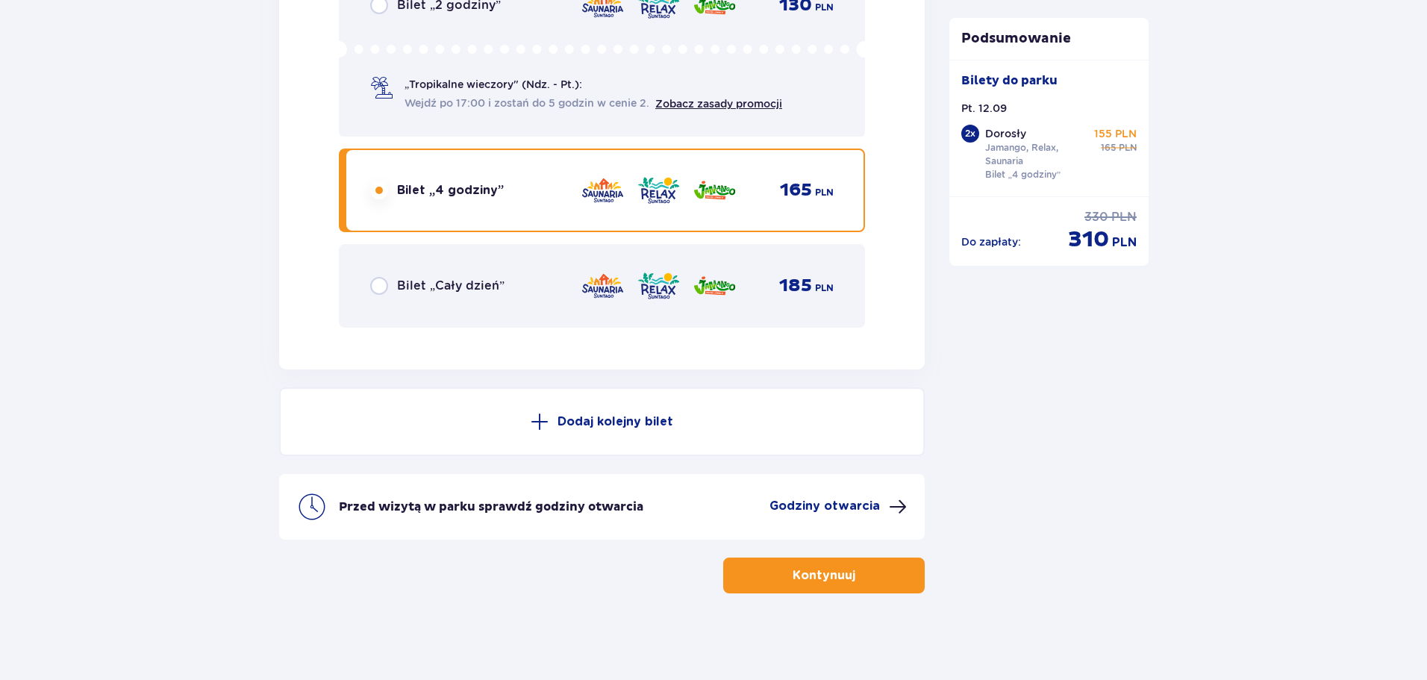
scroll to position [2537, 0]
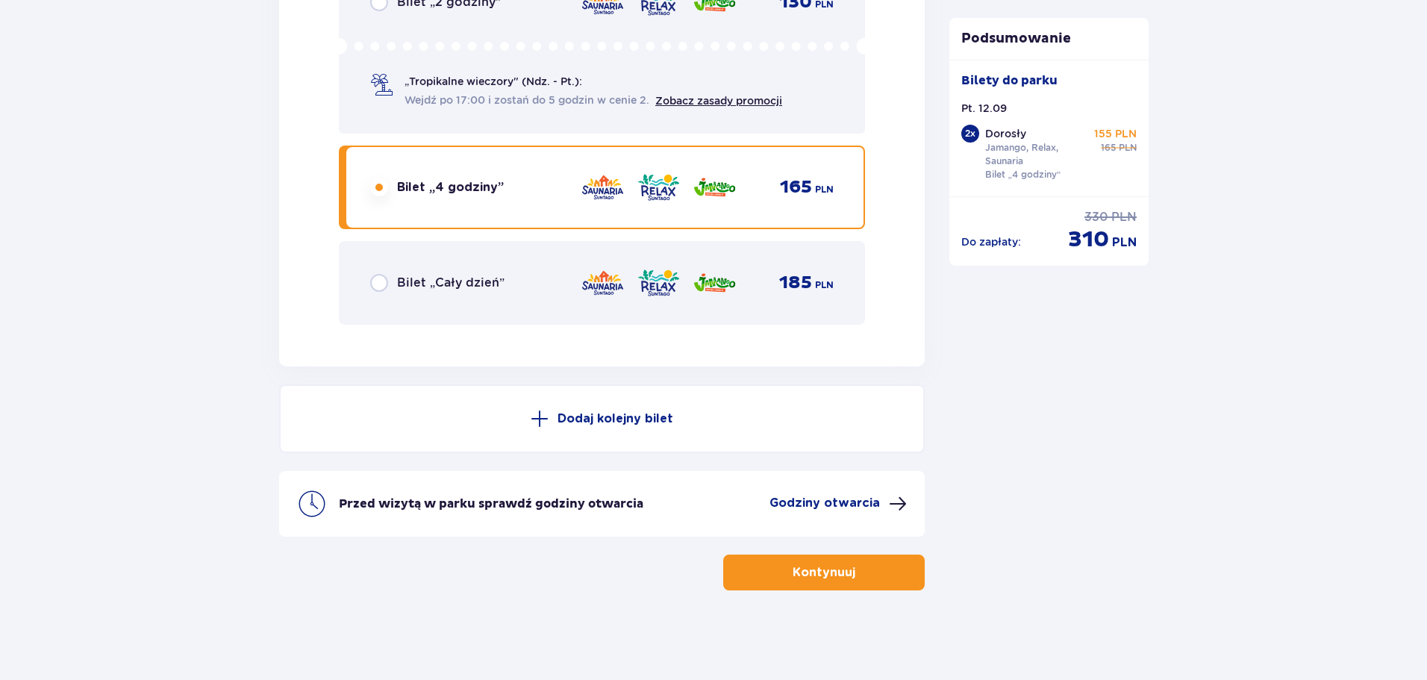
click at [822, 566] on p "Kontynuuj" at bounding box center [824, 572] width 63 height 16
